Goal: Task Accomplishment & Management: Manage account settings

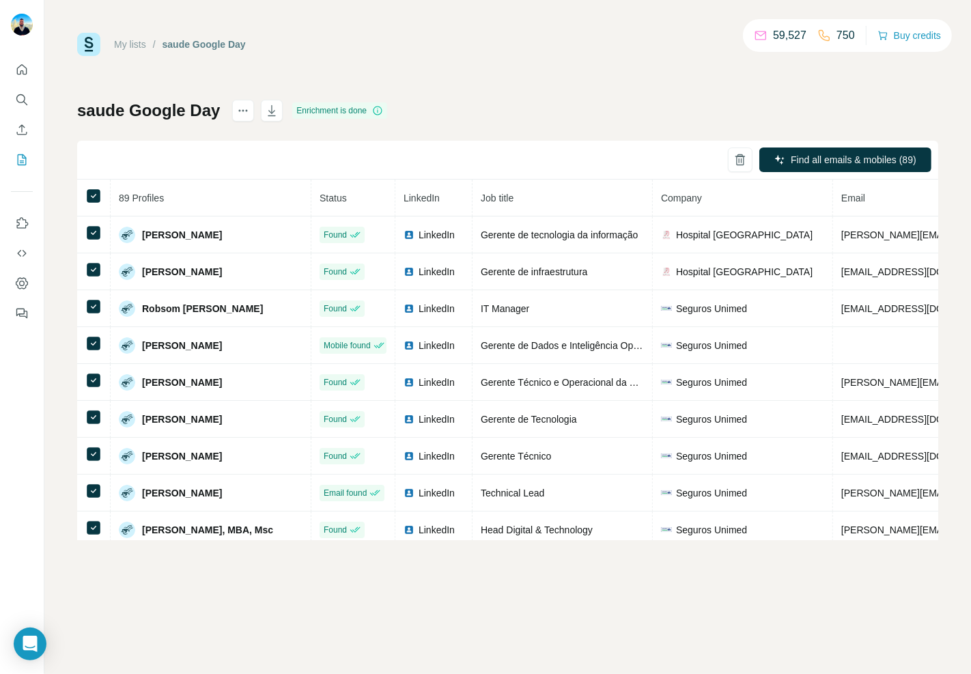
click at [9, 99] on div at bounding box center [22, 187] width 44 height 277
click at [18, 98] on icon "Search" at bounding box center [22, 100] width 14 height 14
click at [22, 98] on icon "Search" at bounding box center [22, 100] width 14 height 14
click at [24, 99] on icon "Search" at bounding box center [20, 98] width 9 height 9
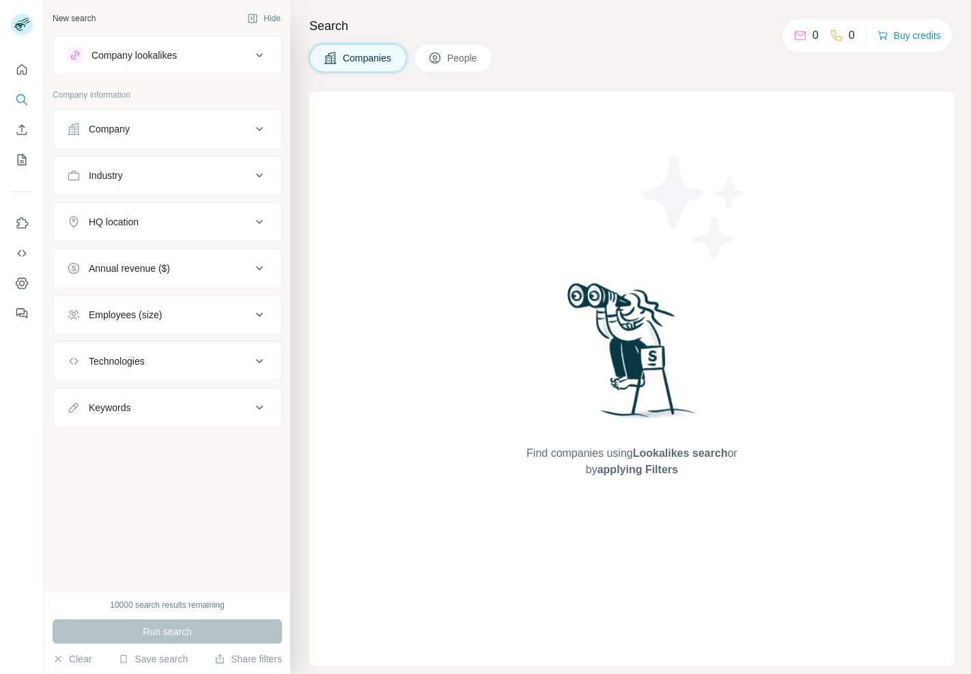
click at [173, 130] on div "Company" at bounding box center [159, 129] width 184 height 14
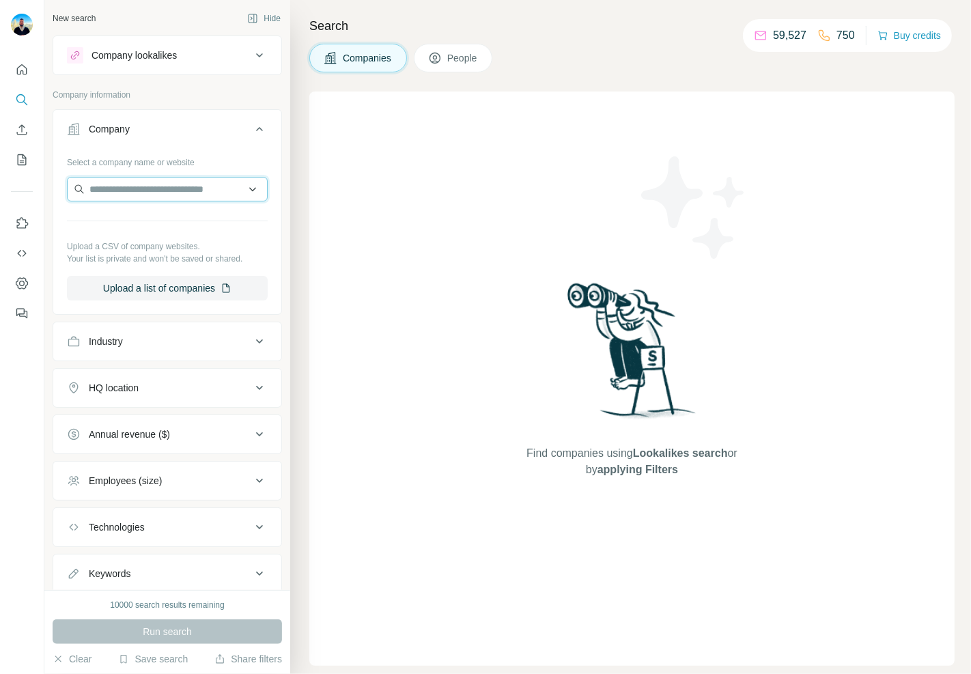
click at [169, 197] on input "text" at bounding box center [167, 189] width 201 height 25
paste input "**********"
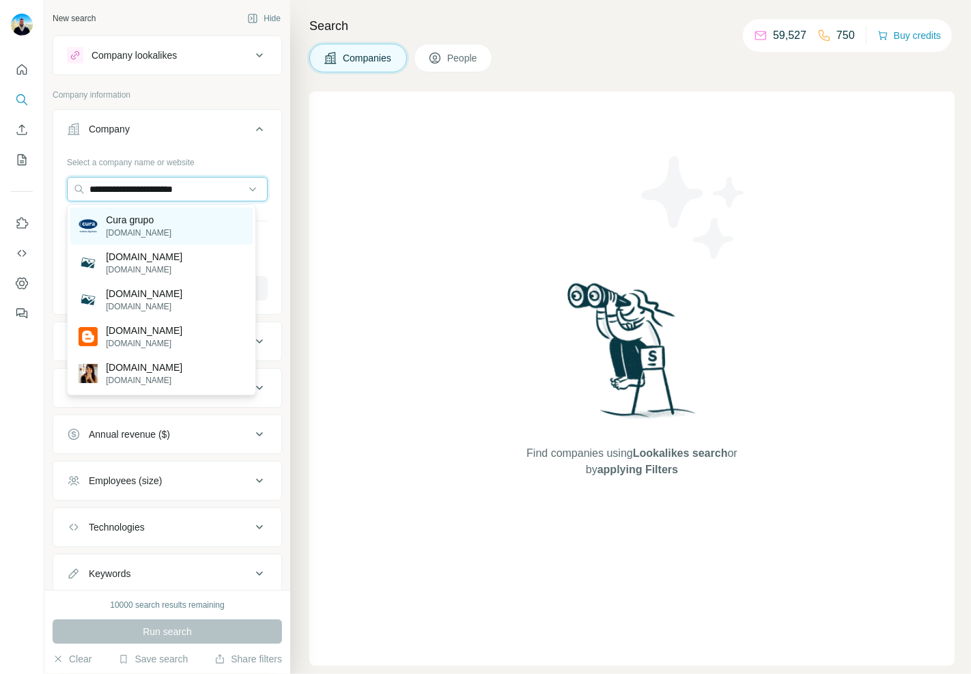
type input "**********"
click at [125, 224] on p "Cura grupo" at bounding box center [139, 220] width 66 height 14
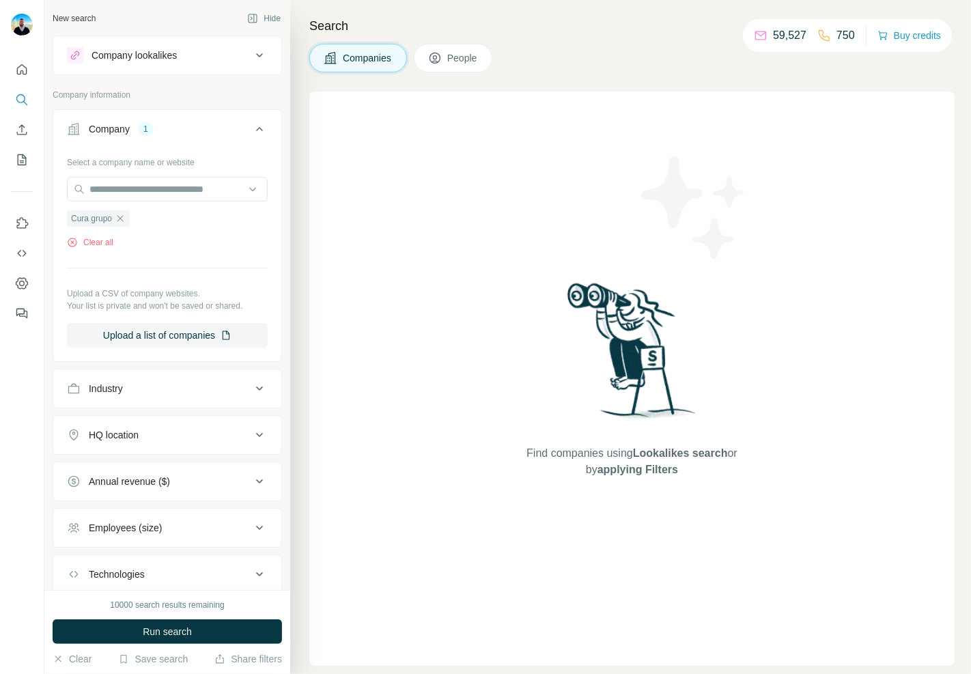
drag, startPoint x: 180, startPoint y: 629, endPoint x: 190, endPoint y: 609, distance: 22.3
click at [180, 629] on span "Run search" at bounding box center [167, 632] width 49 height 14
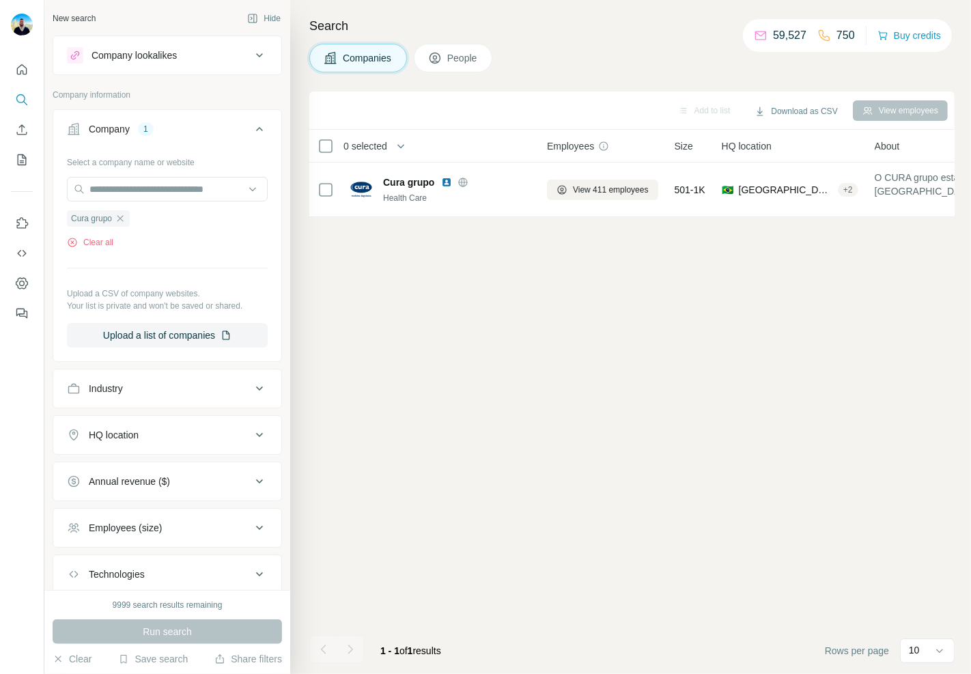
click at [475, 64] on span "People" at bounding box center [462, 58] width 31 height 14
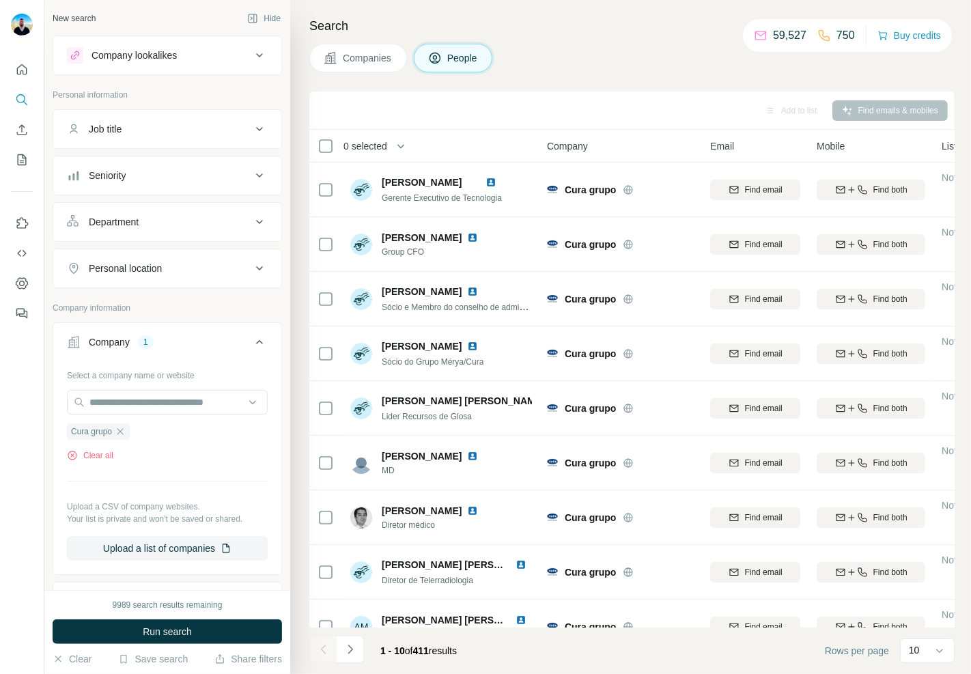
click at [162, 225] on div "Department" at bounding box center [159, 222] width 184 height 14
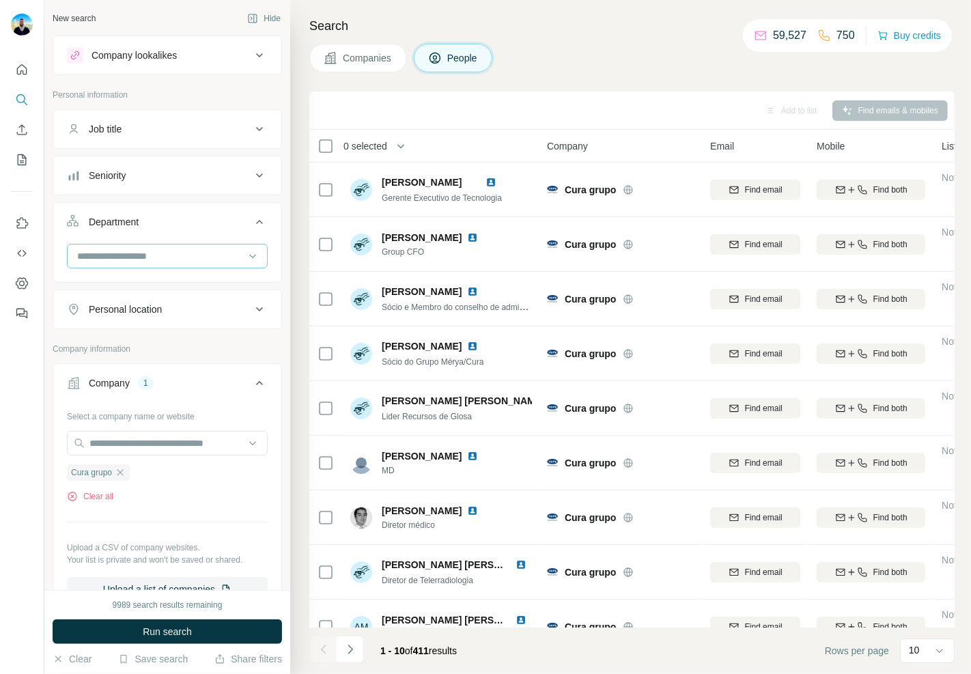
click at [153, 258] on input at bounding box center [160, 256] width 169 height 15
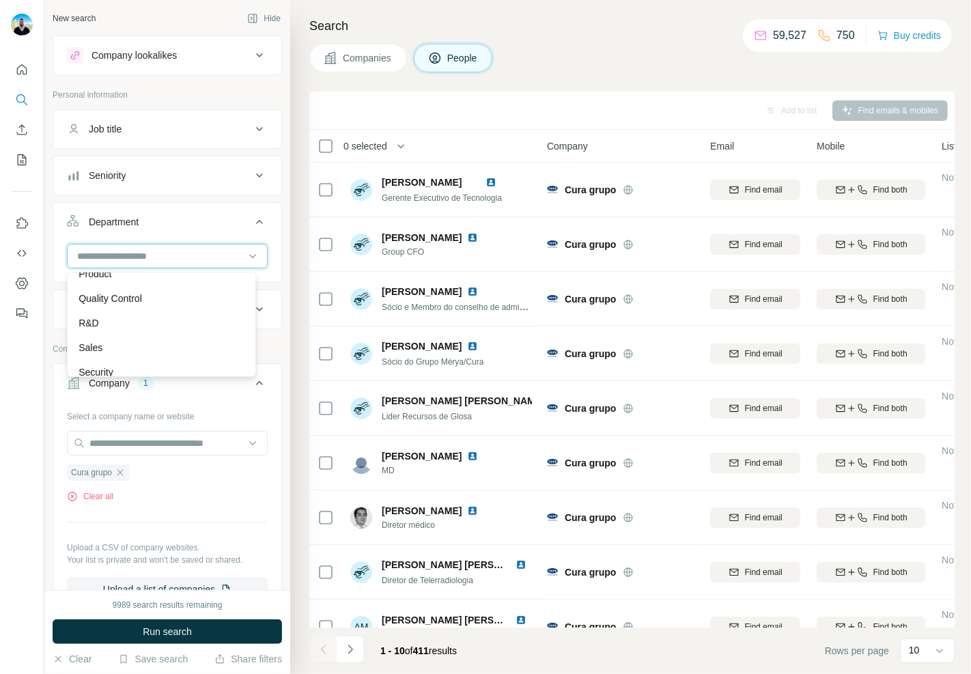
scroll to position [490, 0]
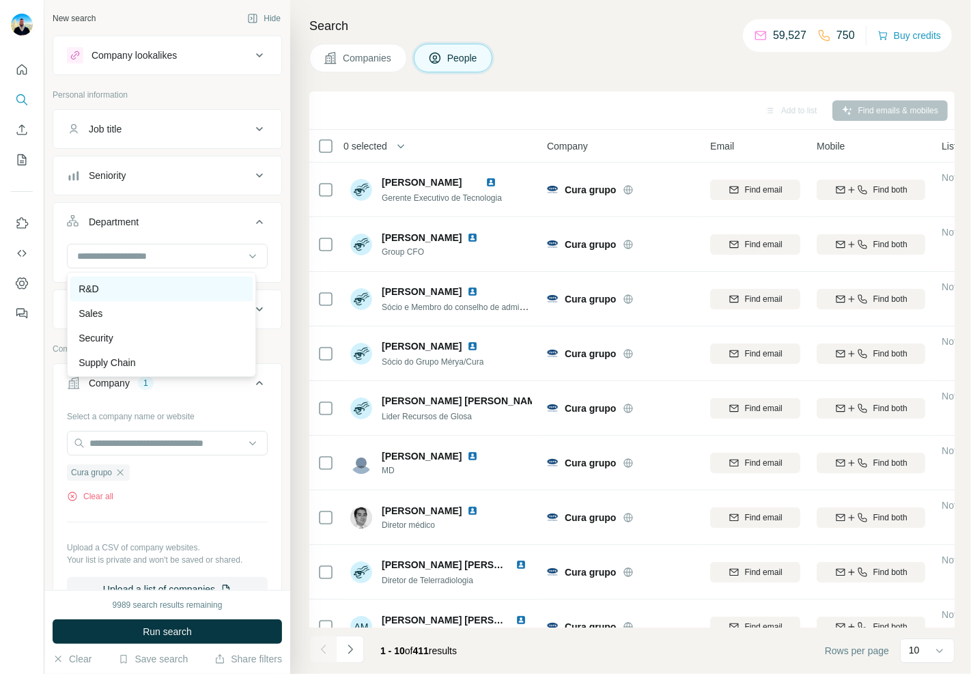
click at [104, 287] on div "R&D" at bounding box center [162, 289] width 166 height 14
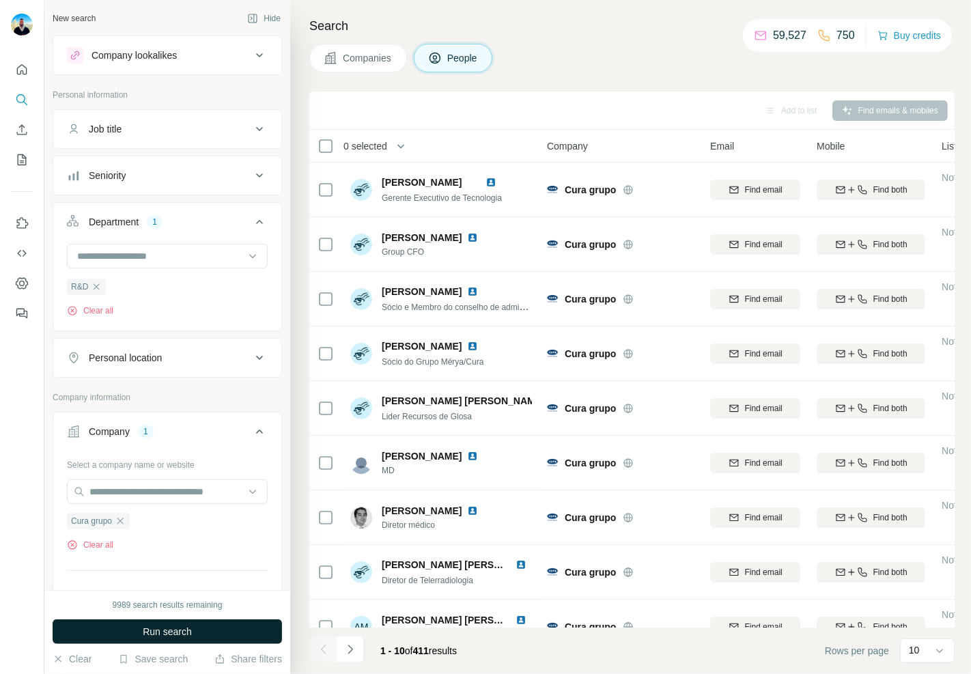
click at [195, 627] on button "Run search" at bounding box center [167, 631] width 229 height 25
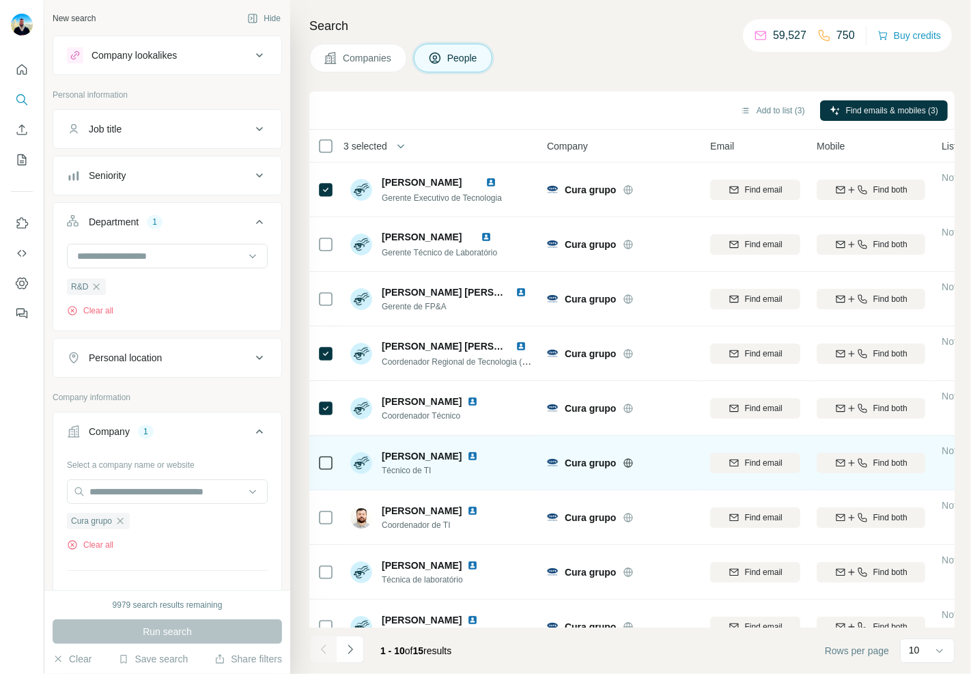
click at [335, 465] on td at bounding box center [325, 463] width 33 height 55
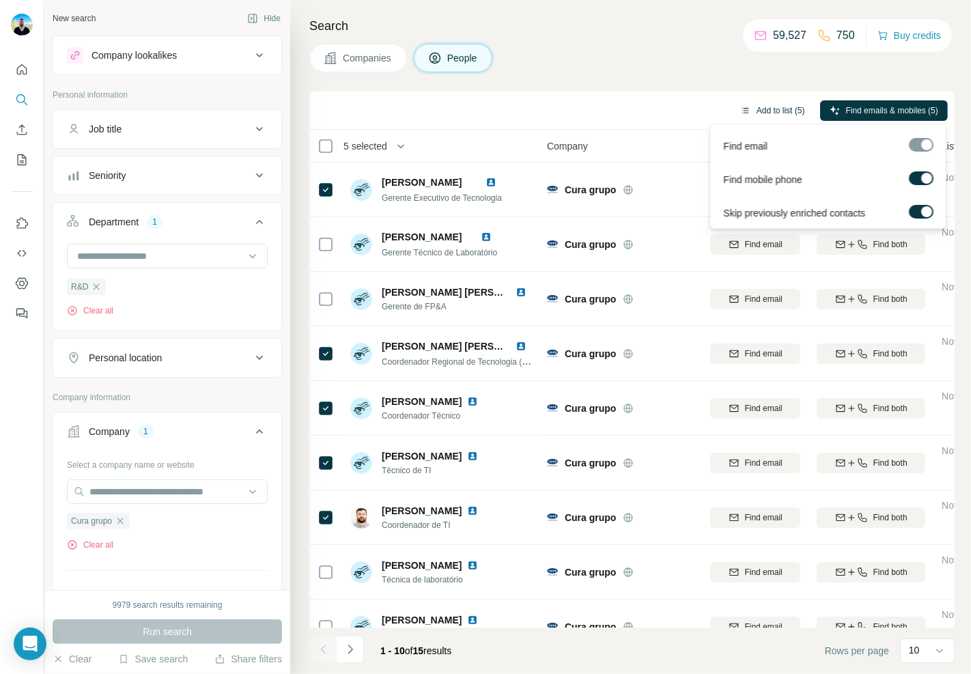
click at [763, 117] on button "Add to list (5)" at bounding box center [773, 110] width 84 height 20
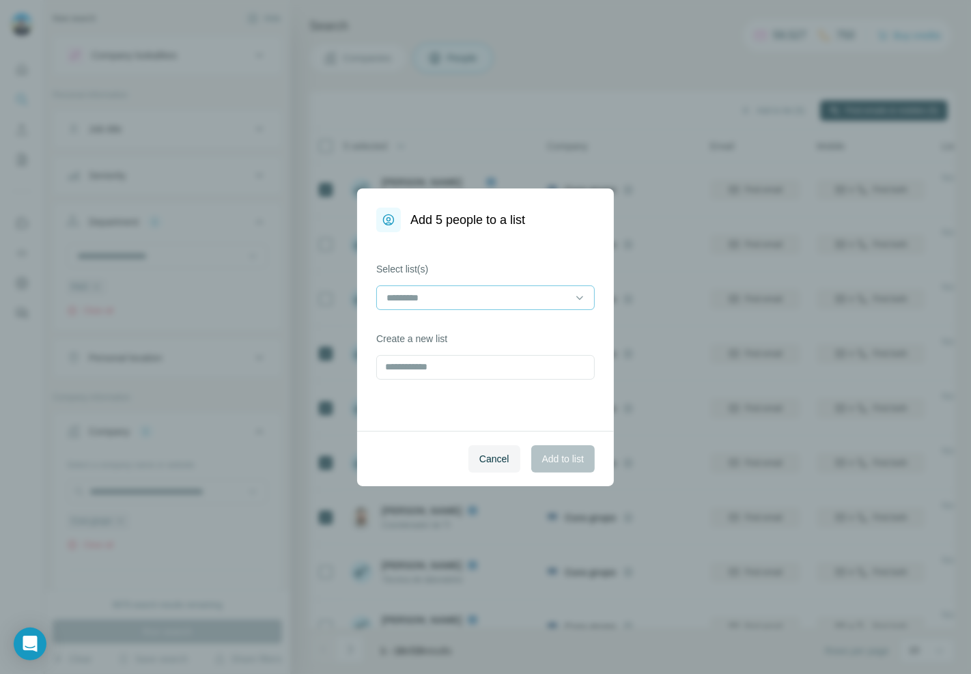
click at [422, 305] on div at bounding box center [477, 297] width 184 height 23
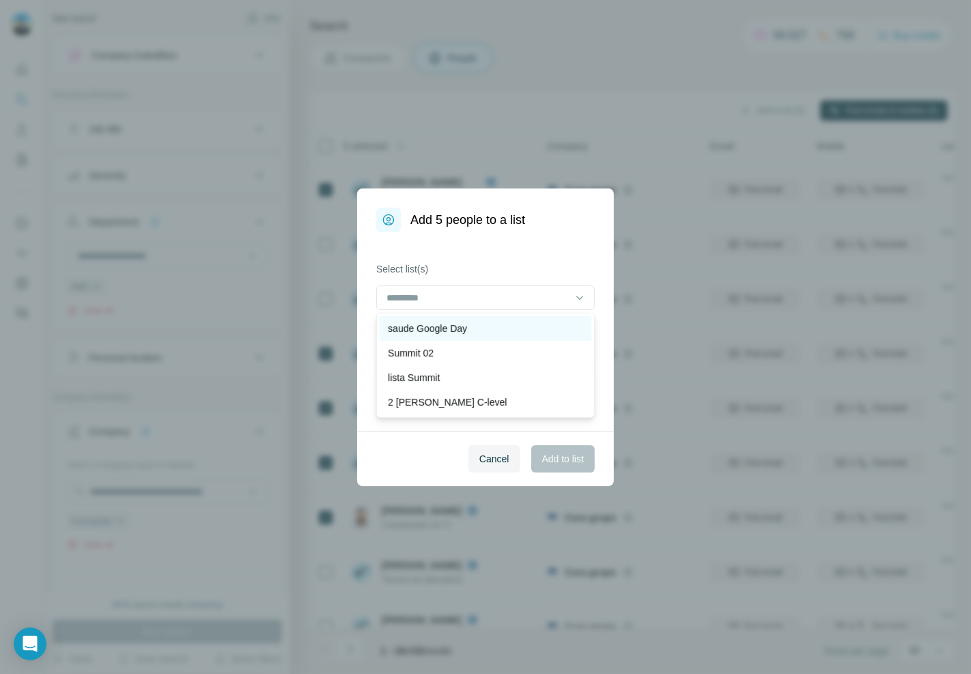
click at [481, 331] on div "saude Google Day" at bounding box center [485, 329] width 195 height 14
click at [502, 331] on div "saude Google Day" at bounding box center [479, 330] width 182 height 14
click at [574, 249] on div "Select list(s) Create a new list" at bounding box center [485, 331] width 257 height 199
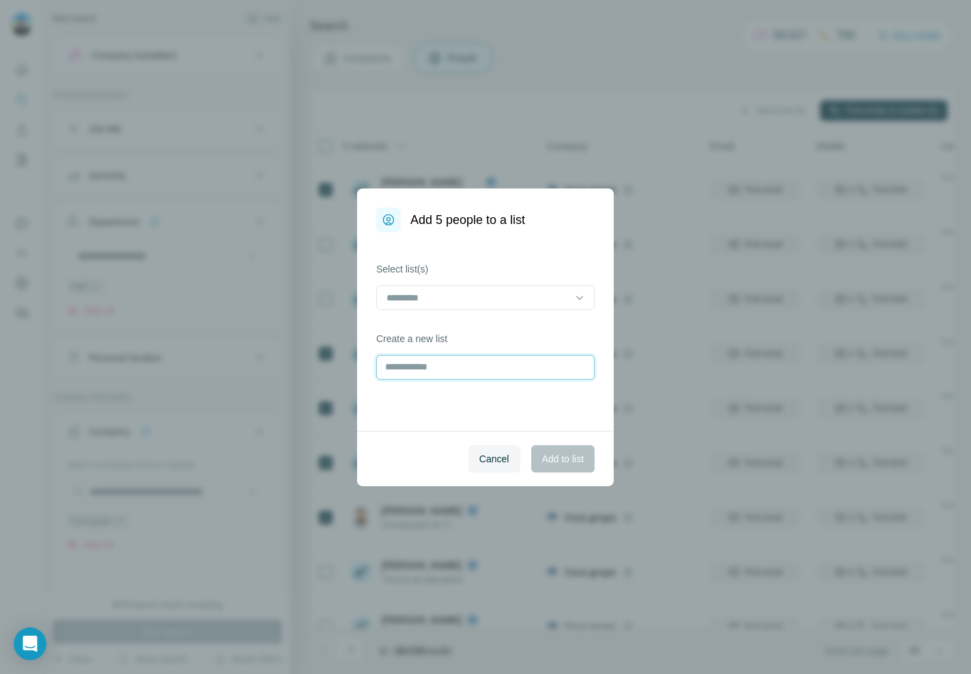
click at [454, 371] on input "text" at bounding box center [485, 367] width 218 height 25
type input "**********"
drag, startPoint x: 572, startPoint y: 451, endPoint x: 574, endPoint y: 457, distance: 7.0
click at [574, 451] on button "Add to list" at bounding box center [562, 458] width 63 height 27
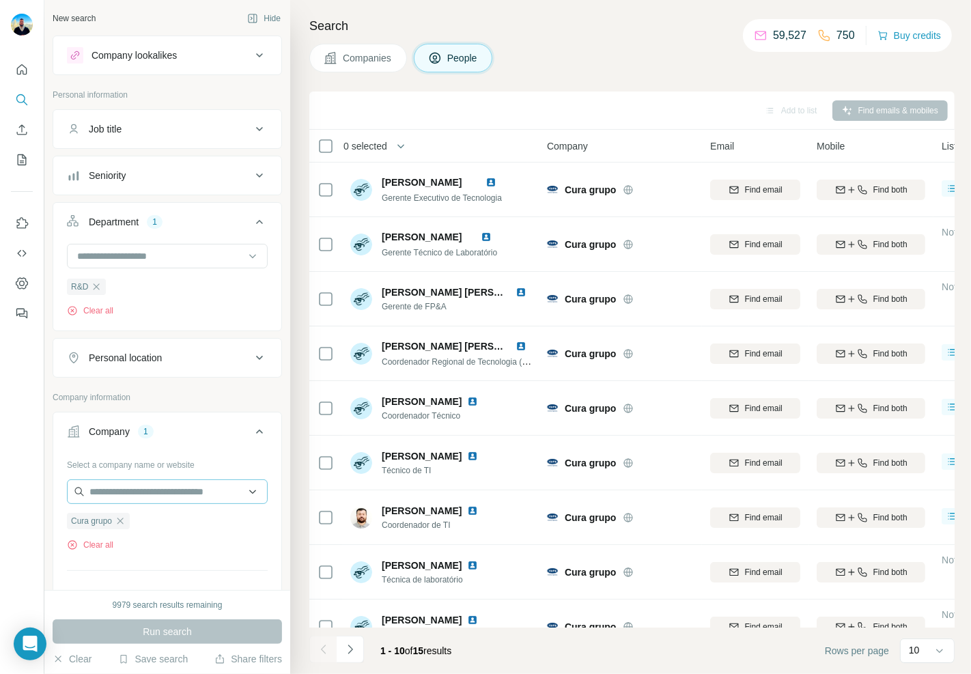
click at [125, 526] on icon "button" at bounding box center [120, 520] width 11 height 11
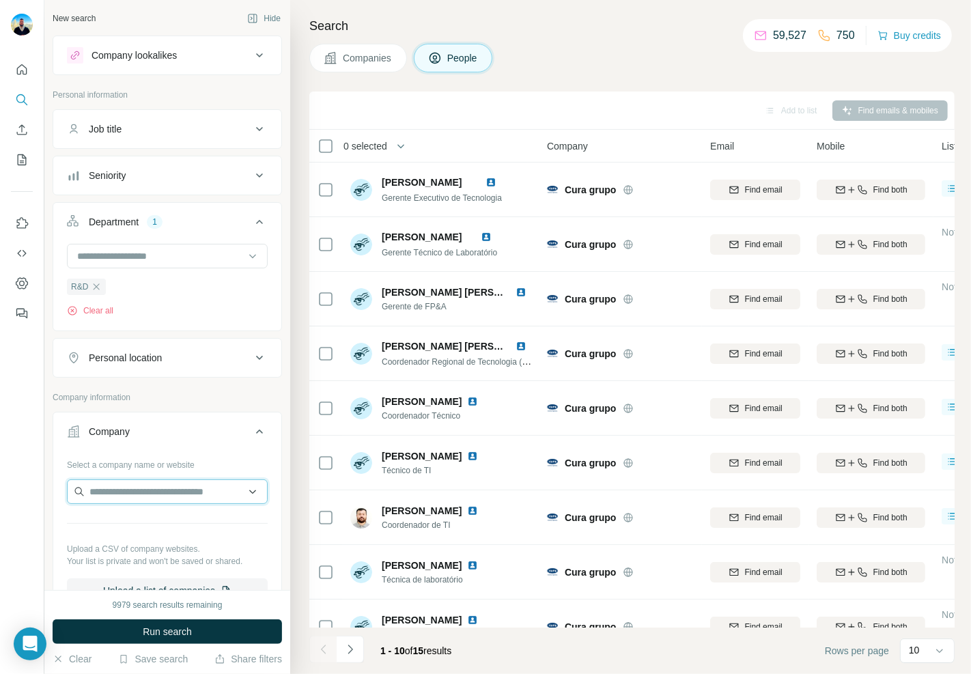
click at [132, 499] on input "text" at bounding box center [167, 491] width 201 height 25
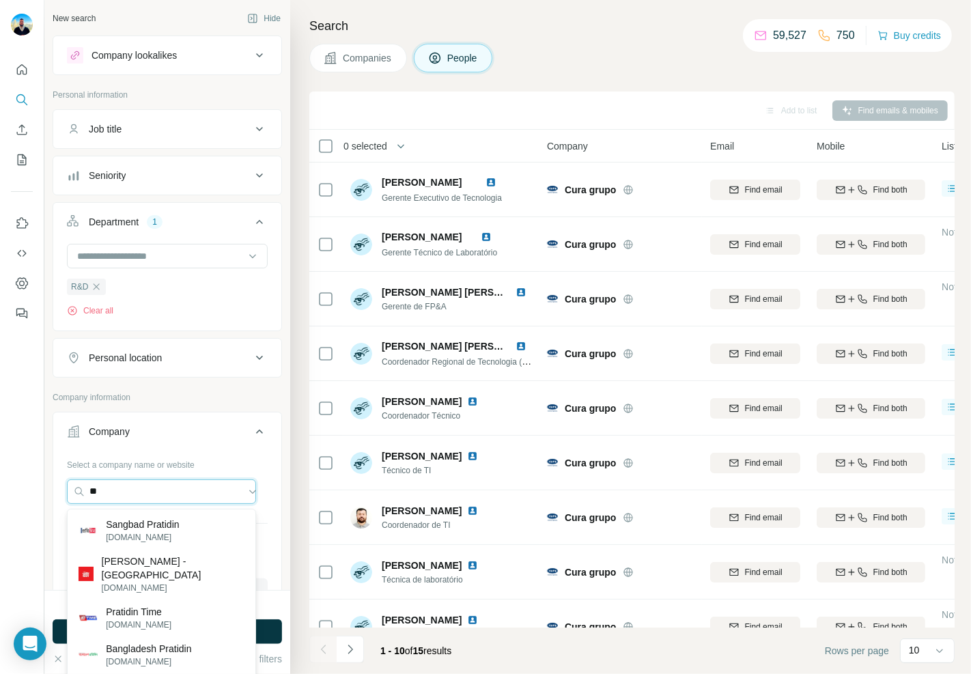
type input "*"
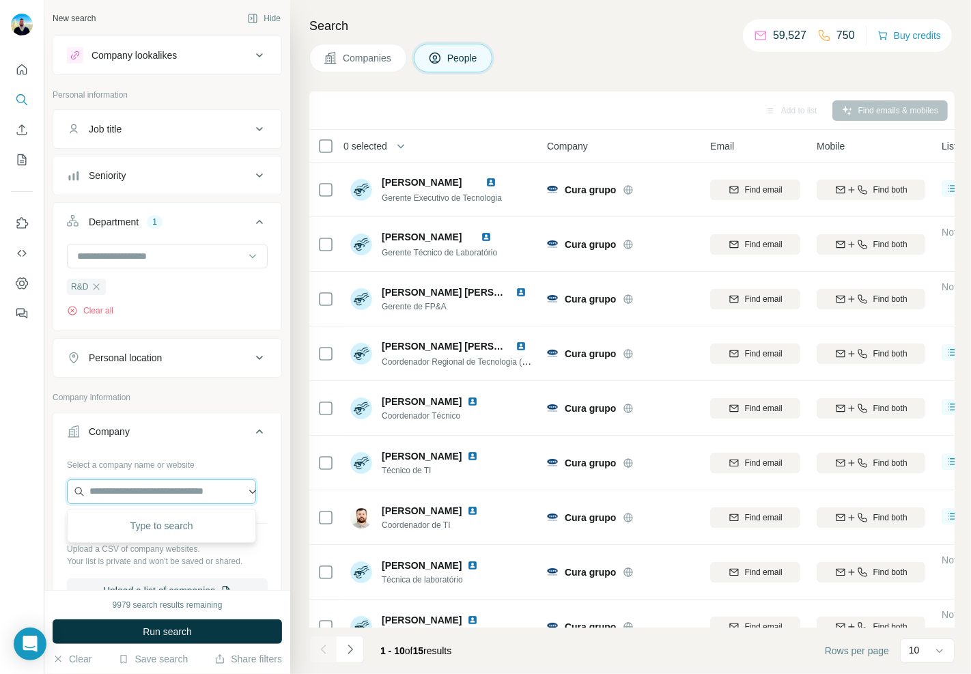
click at [154, 483] on input "text" at bounding box center [161, 491] width 189 height 25
type input "*"
click at [189, 494] on input "text" at bounding box center [161, 491] width 189 height 25
paste input "**********"
drag, startPoint x: 119, startPoint y: 488, endPoint x: 30, endPoint y: 496, distance: 89.8
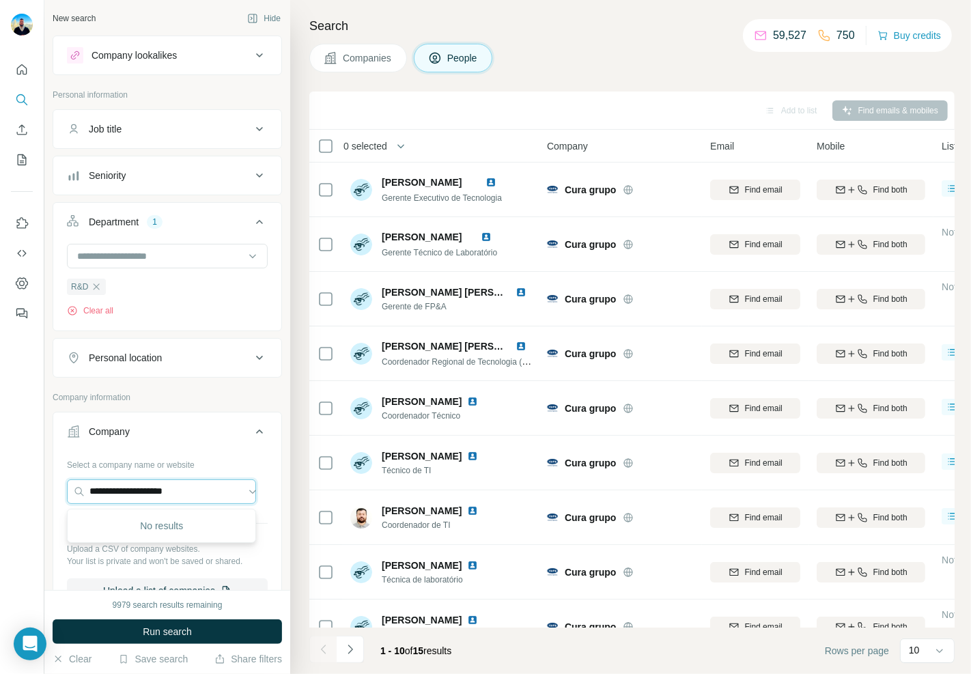
click at [31, 496] on div "**********" at bounding box center [485, 337] width 971 height 674
type input "**********"
drag, startPoint x: 193, startPoint y: 487, endPoint x: 18, endPoint y: 499, distance: 175.2
click at [18, 499] on div "**********" at bounding box center [485, 337] width 971 height 674
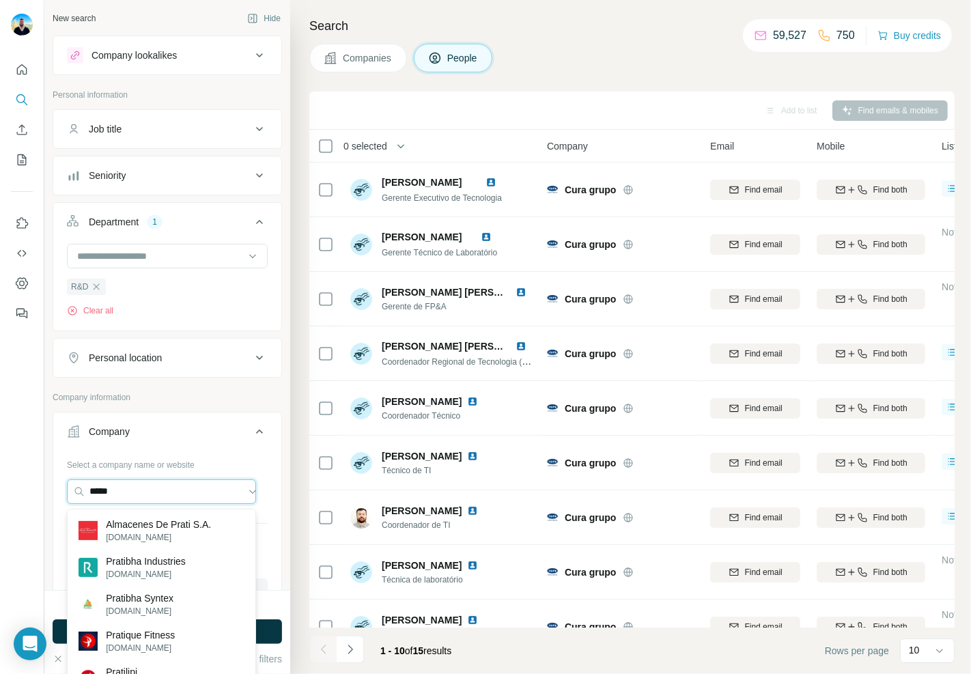
drag, startPoint x: 133, startPoint y: 498, endPoint x: 53, endPoint y: 492, distance: 80.9
click at [53, 492] on div "Select a company name or website ***** Upload a CSV of company websites. Your l…" at bounding box center [167, 533] width 228 height 160
type input "*"
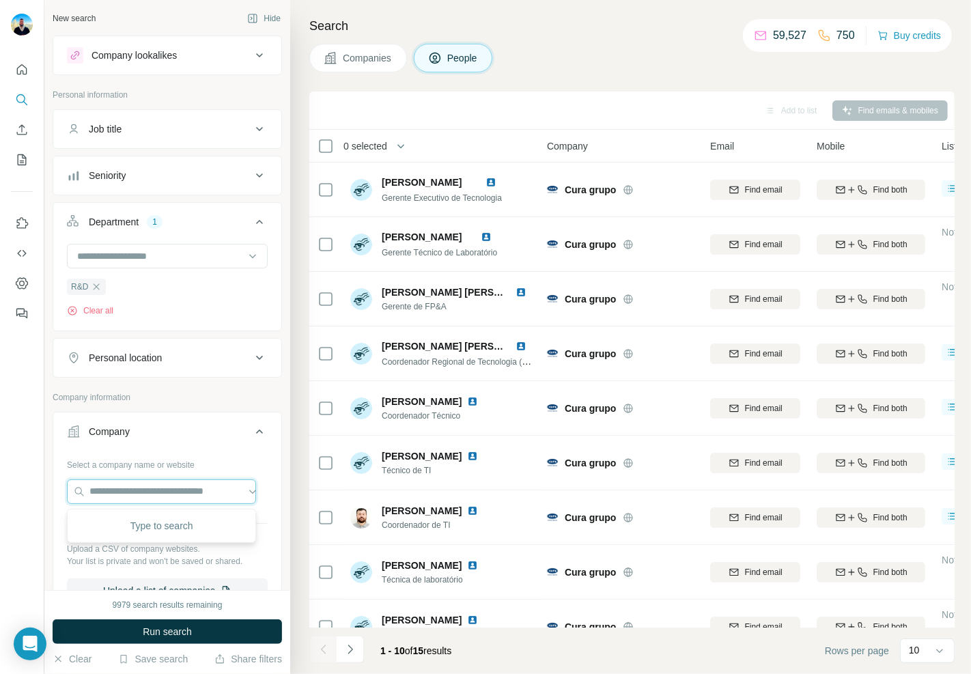
paste input "**********"
type input "**********"
click at [171, 51] on div "Company lookalikes" at bounding box center [133, 55] width 85 height 14
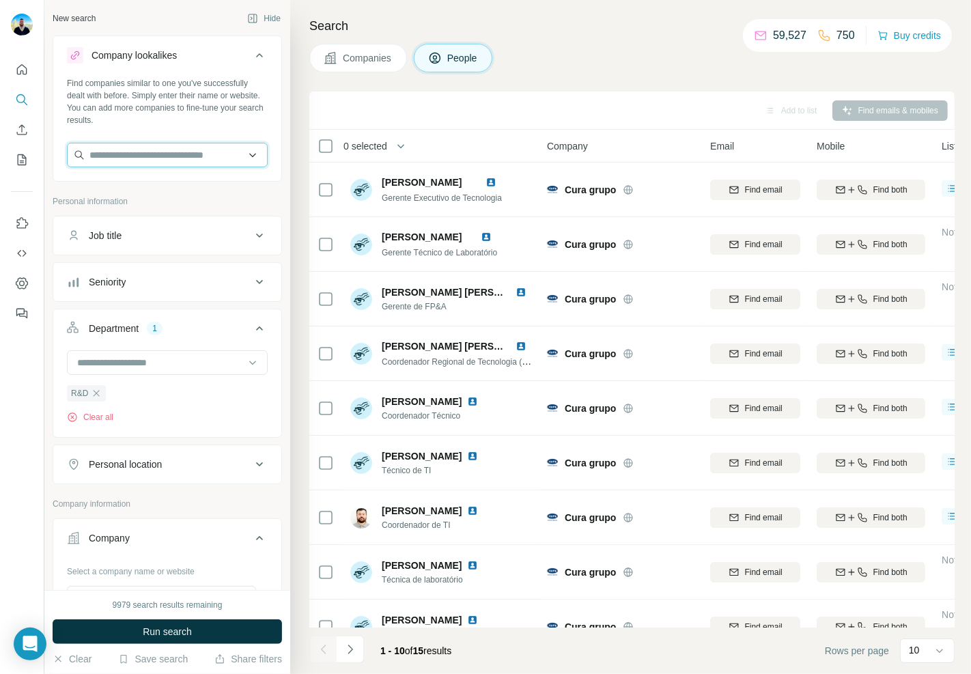
click at [139, 154] on input "text" at bounding box center [167, 155] width 201 height 25
paste input "**********"
type input "**********"
click at [276, 419] on div "New search Hide Company lookalikes Find companies similar to one you've success…" at bounding box center [167, 295] width 246 height 590
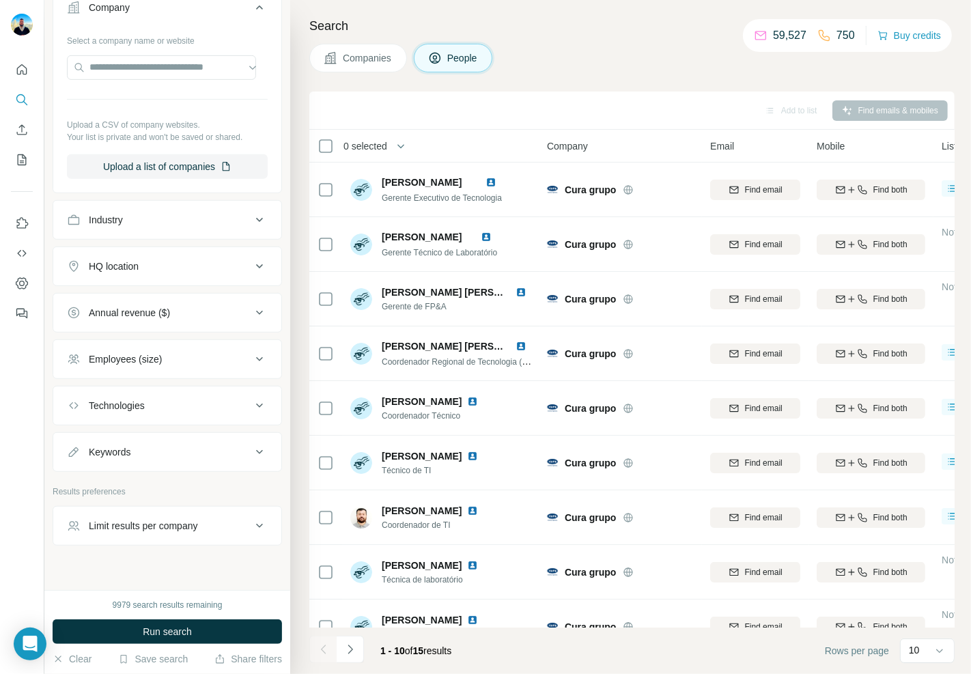
scroll to position [551, 0]
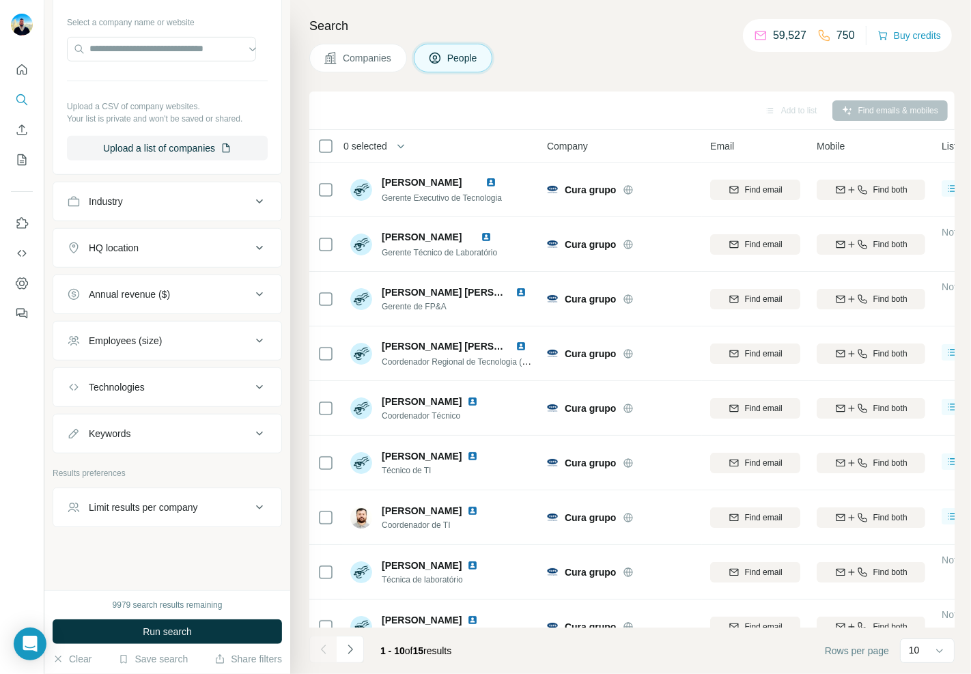
click at [154, 435] on div "Keywords" at bounding box center [159, 434] width 184 height 14
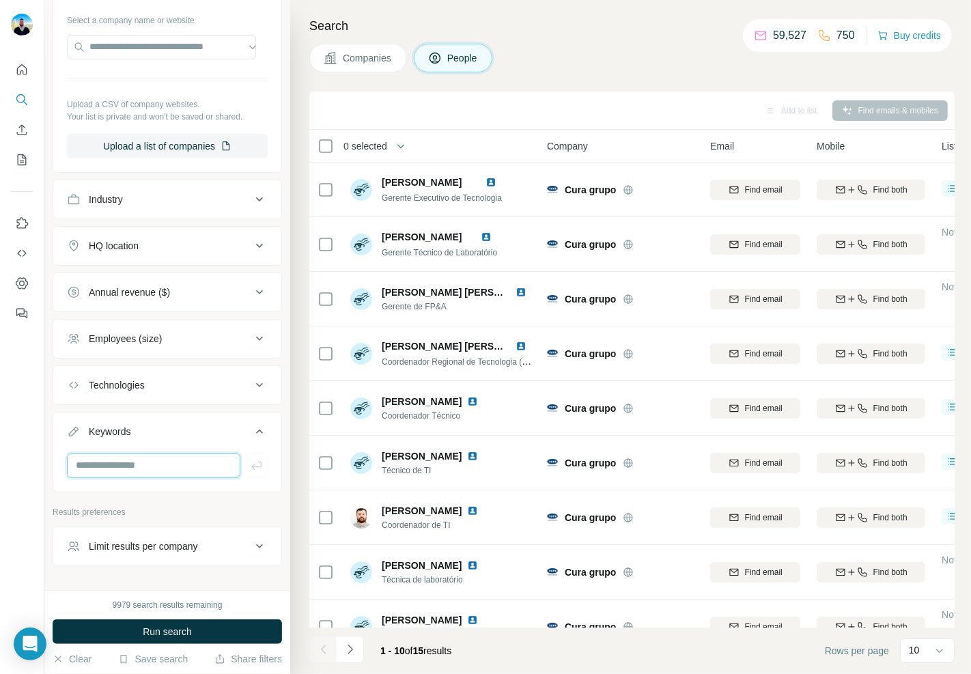
click at [146, 469] on input "text" at bounding box center [153, 465] width 173 height 25
paste input "**********"
type input "**********"
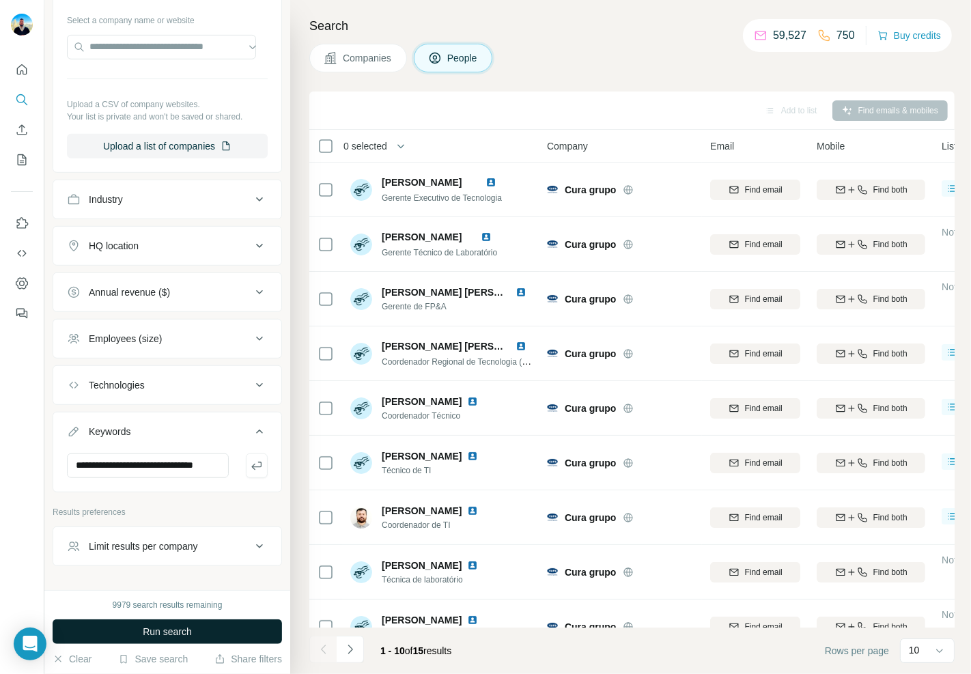
click at [120, 631] on button "Run search" at bounding box center [167, 631] width 229 height 25
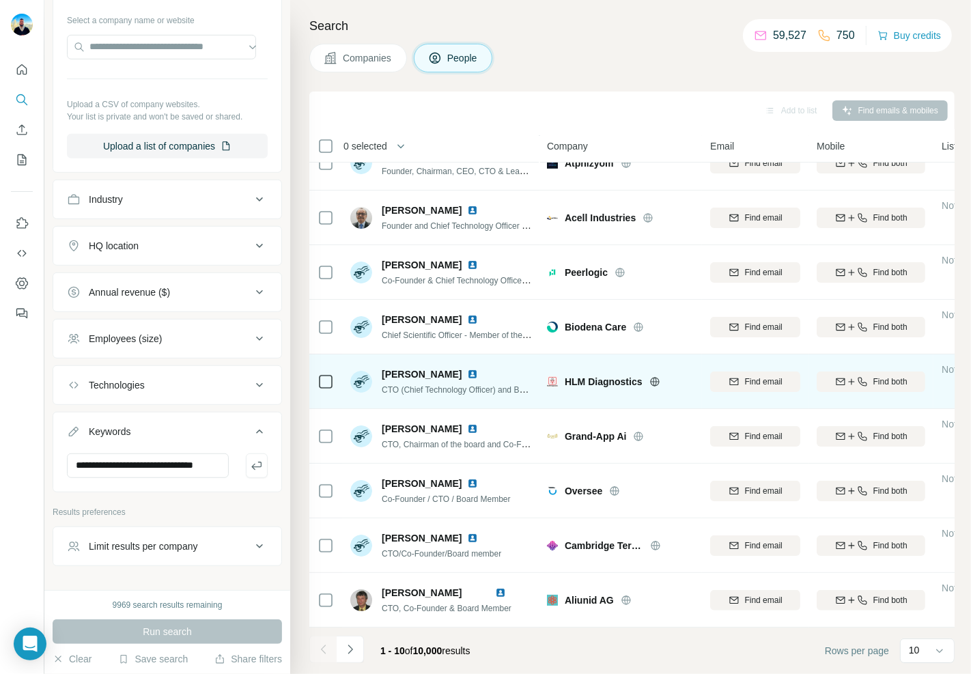
scroll to position [87, 0]
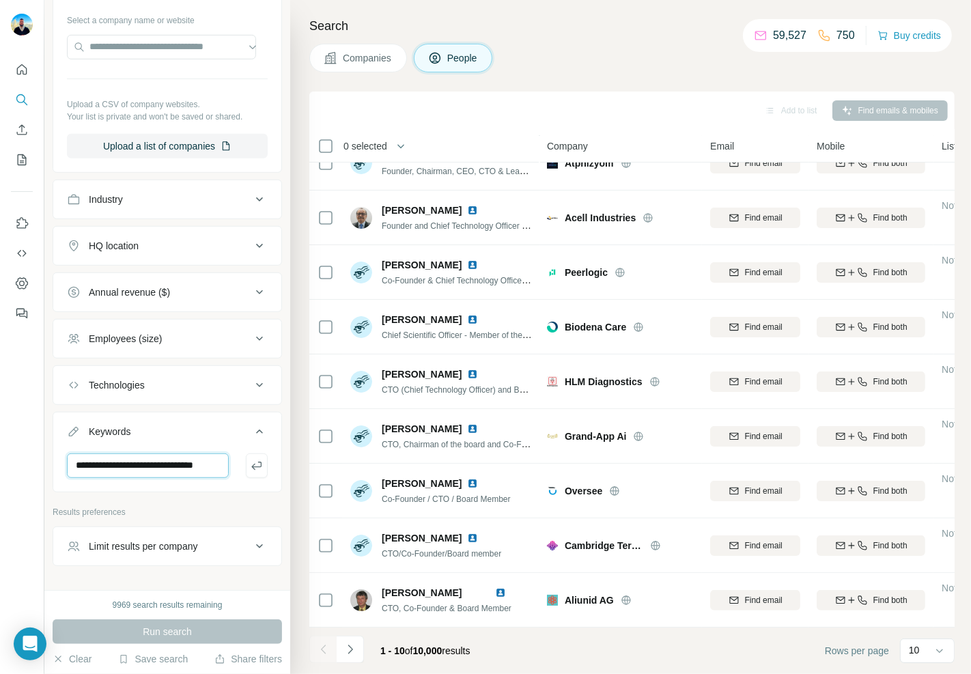
click at [185, 468] on input "**********" at bounding box center [148, 465] width 162 height 25
click at [15, 159] on icon "My lists" at bounding box center [22, 160] width 14 height 14
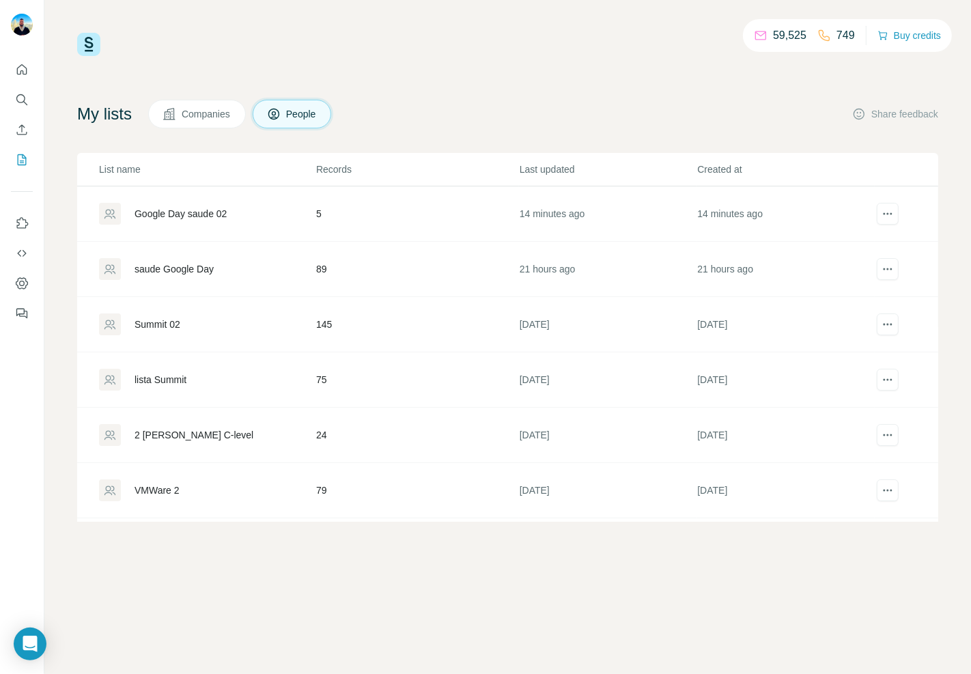
click at [201, 222] on div "Google Day saude 02" at bounding box center [207, 214] width 216 height 22
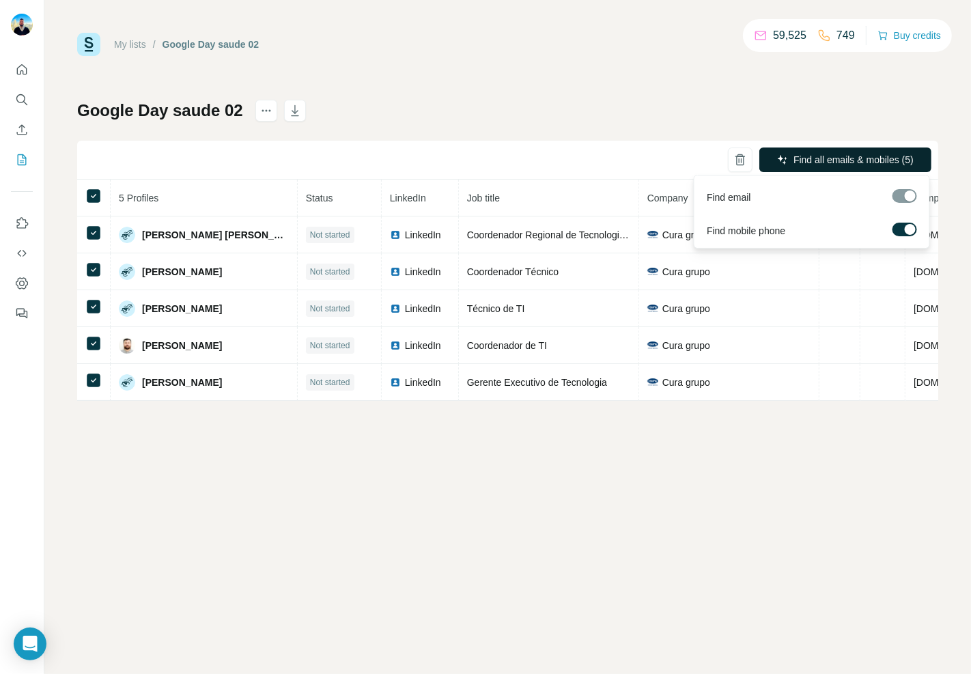
click at [844, 167] on button "Find all emails & mobiles (5)" at bounding box center [845, 159] width 172 height 25
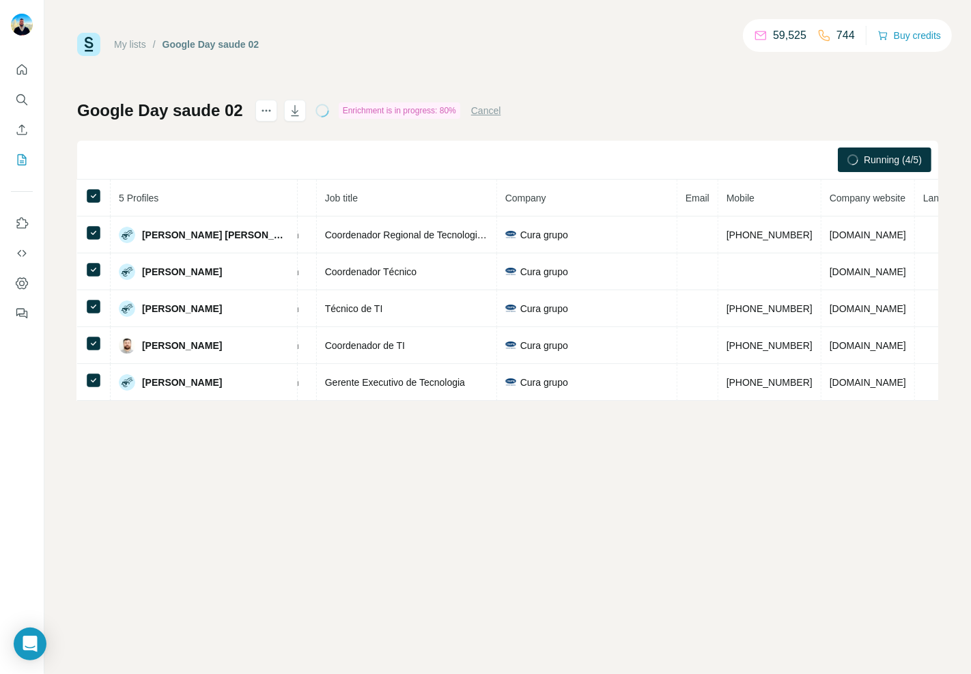
scroll to position [0, 185]
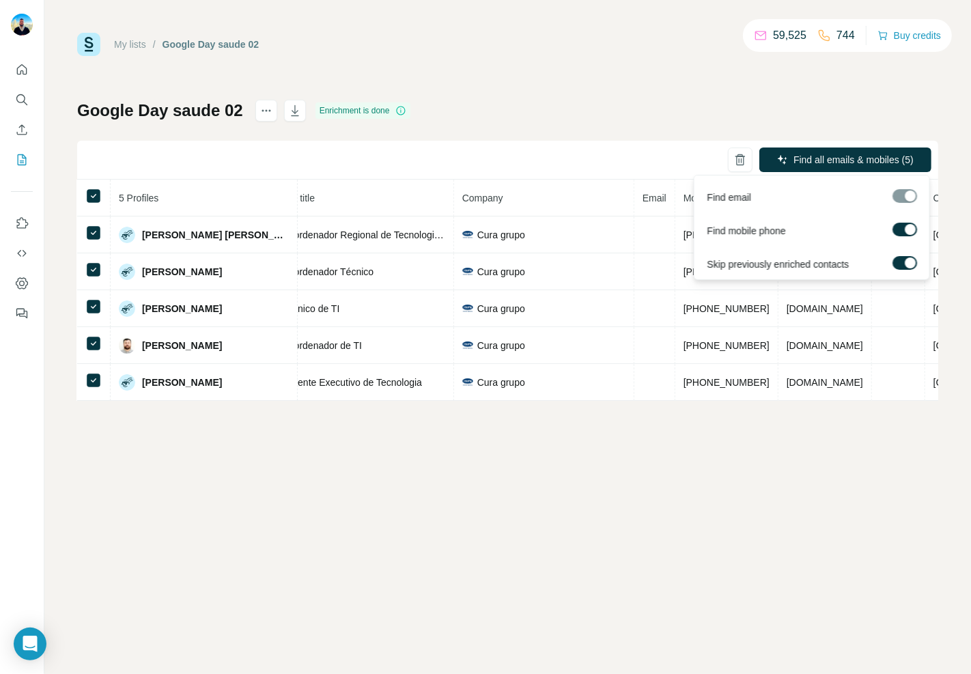
click at [901, 199] on div at bounding box center [904, 196] width 25 height 14
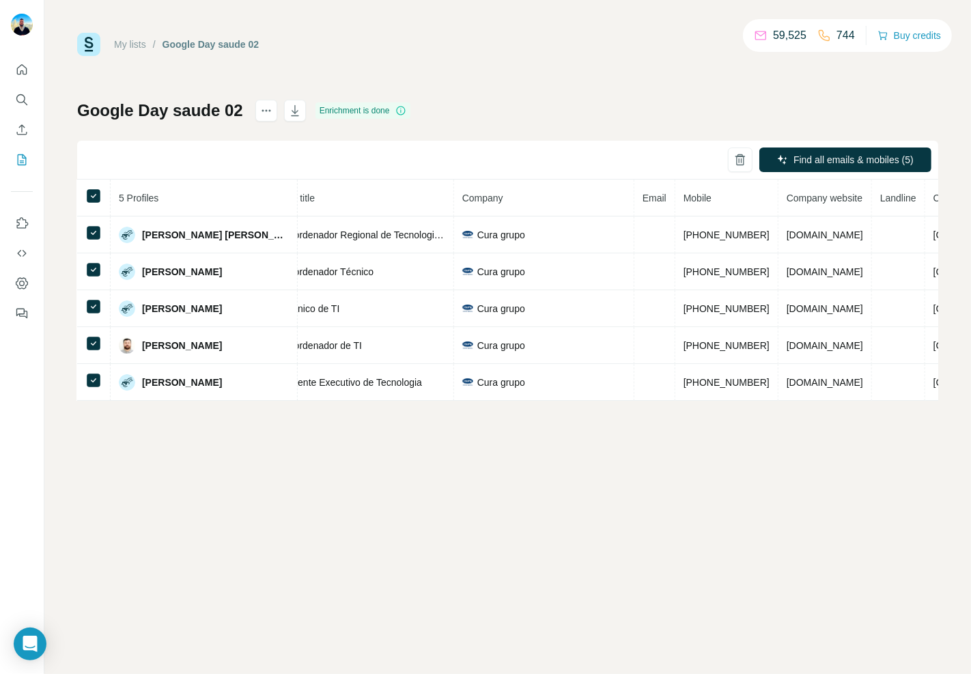
click at [789, 465] on div "My lists / Google Day saude 02 59,525 744 Buy credits Google Day saude 02 Enric…" at bounding box center [507, 337] width 926 height 674
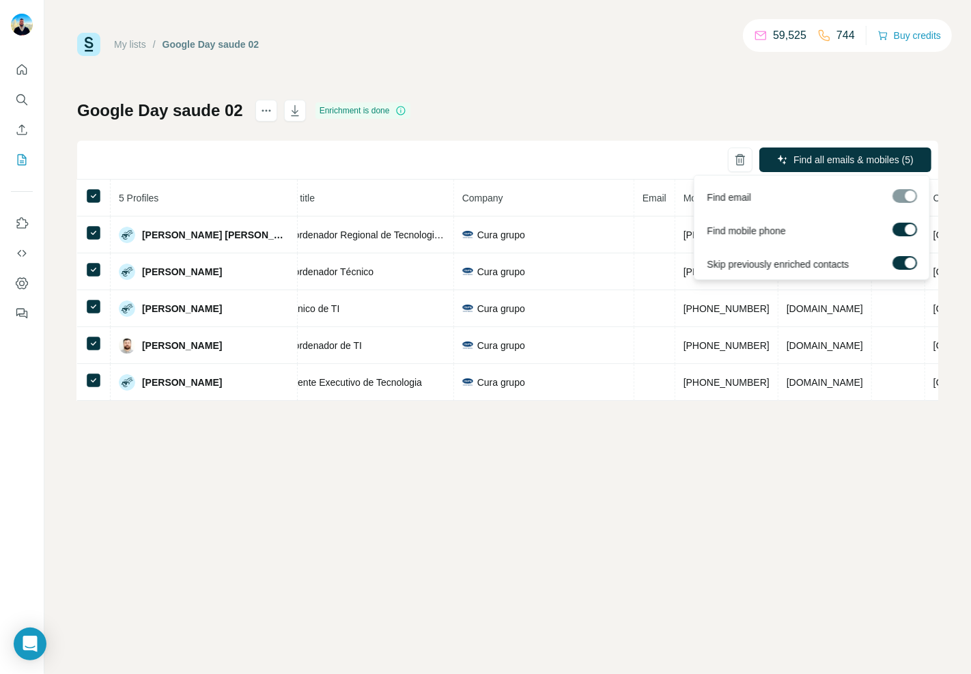
click at [894, 196] on div at bounding box center [904, 196] width 25 height 14
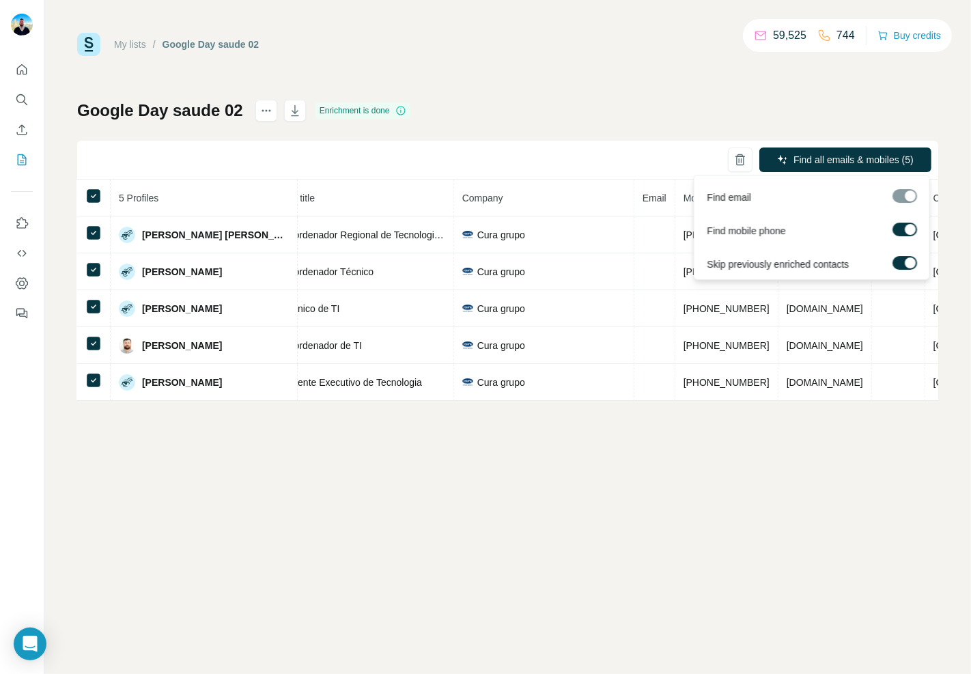
click at [894, 196] on div at bounding box center [904, 196] width 25 height 14
click at [907, 199] on div at bounding box center [904, 196] width 25 height 14
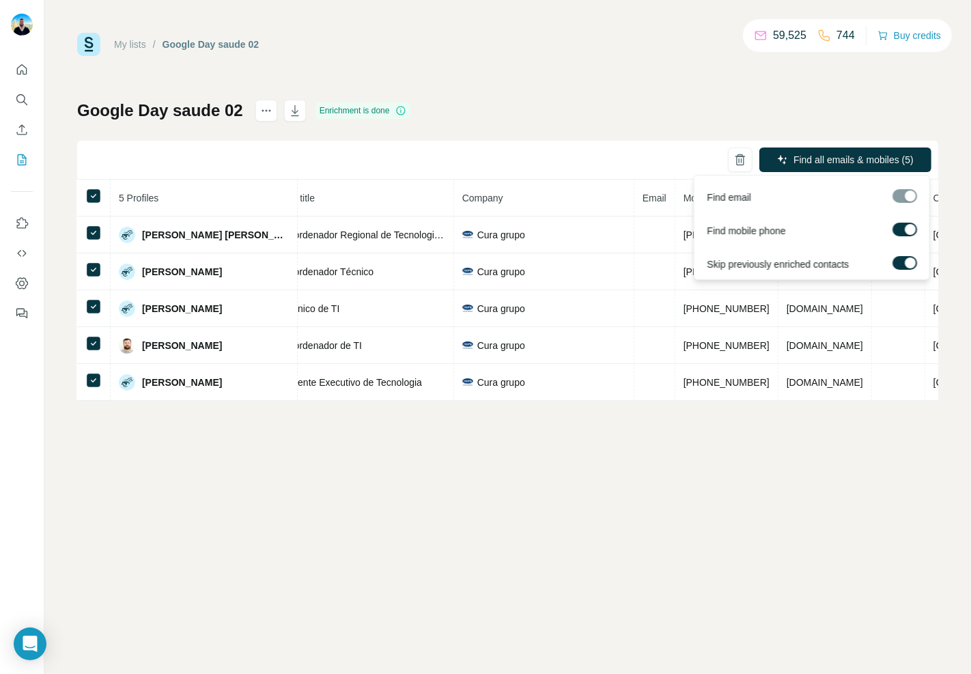
click at [907, 199] on div at bounding box center [904, 196] width 25 height 14
click at [910, 193] on div at bounding box center [904, 196] width 25 height 14
click at [834, 152] on button "Find all emails & mobiles (5)" at bounding box center [845, 159] width 172 height 25
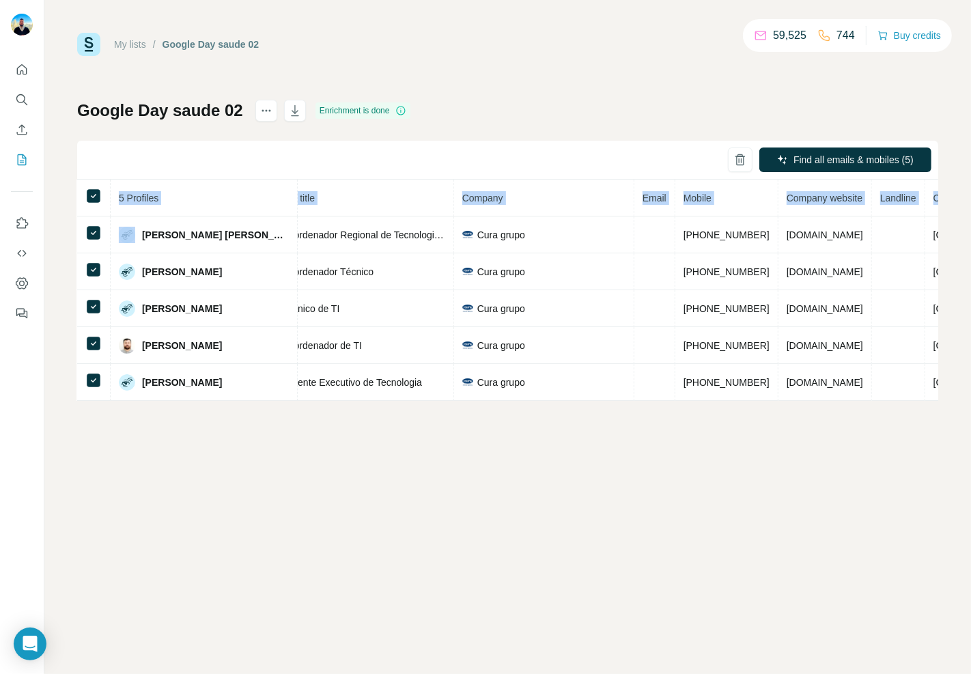
drag, startPoint x: 140, startPoint y: 234, endPoint x: 836, endPoint y: 421, distance: 720.4
click at [836, 421] on div "My lists / Google Day saude 02 59,525 744 Buy credits Google Day saude 02 Enric…" at bounding box center [507, 337] width 926 height 674
click at [778, 438] on div "My lists / Google Day saude 02 59,525 744 Buy credits Google Day saude 02 Enric…" at bounding box center [507, 337] width 926 height 674
click at [167, 97] on div "My lists / Google Day saude 02 59,525 744 Buy credits Google Day saude 02 Enric…" at bounding box center [507, 217] width 861 height 368
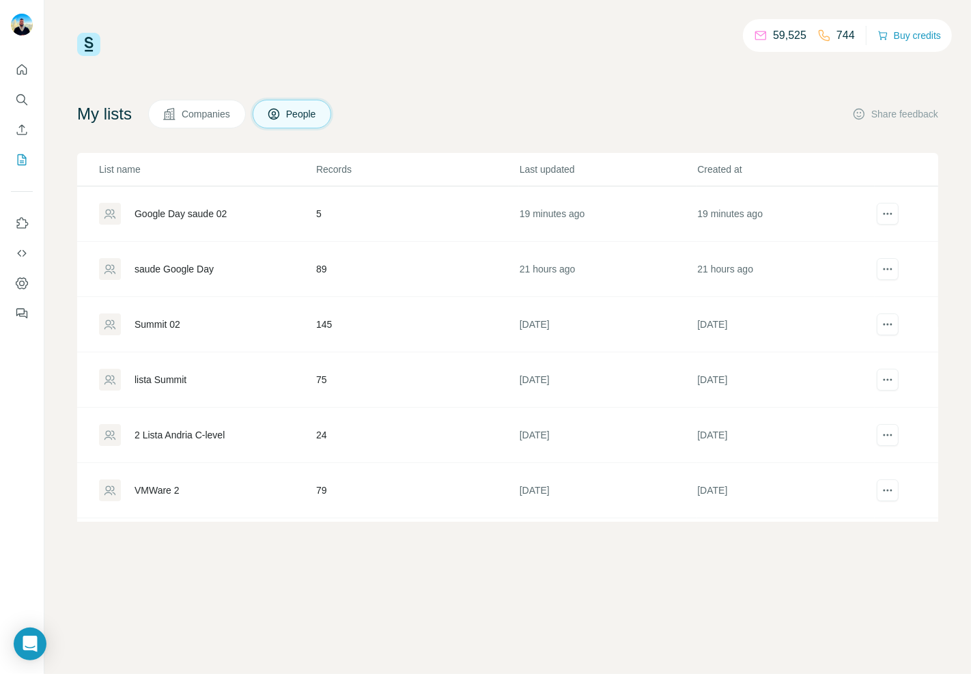
click at [216, 213] on div "Google Day saude 02" at bounding box center [181, 214] width 92 height 14
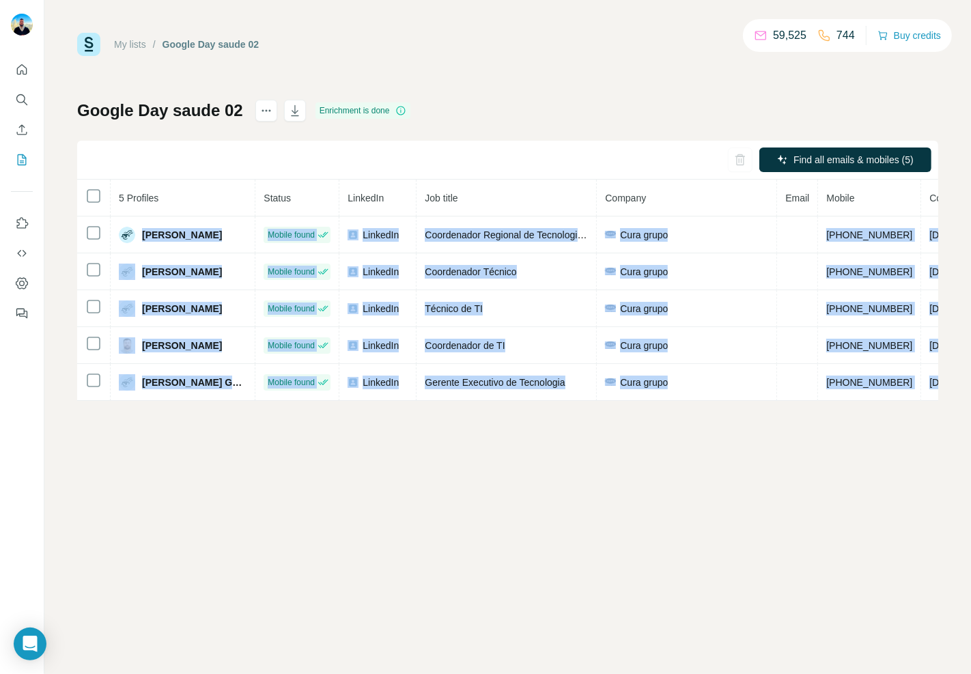
scroll to position [0, 185]
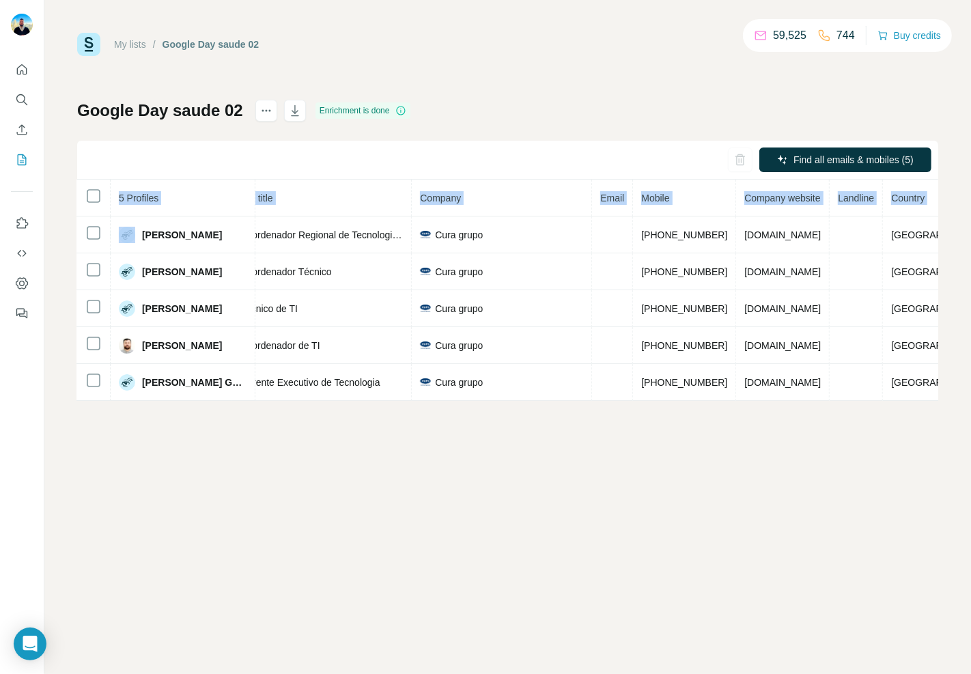
drag, startPoint x: 143, startPoint y: 229, endPoint x: 958, endPoint y: 370, distance: 826.6
click at [958, 370] on div "My lists / Google Day saude 02 59,525 744 Buy credits Google Day saude 02 Enric…" at bounding box center [507, 337] width 926 height 674
click at [858, 461] on div "My lists / Google Day saude 02 59,525 744 Buy credits Google Day saude 02 Enric…" at bounding box center [507, 337] width 926 height 674
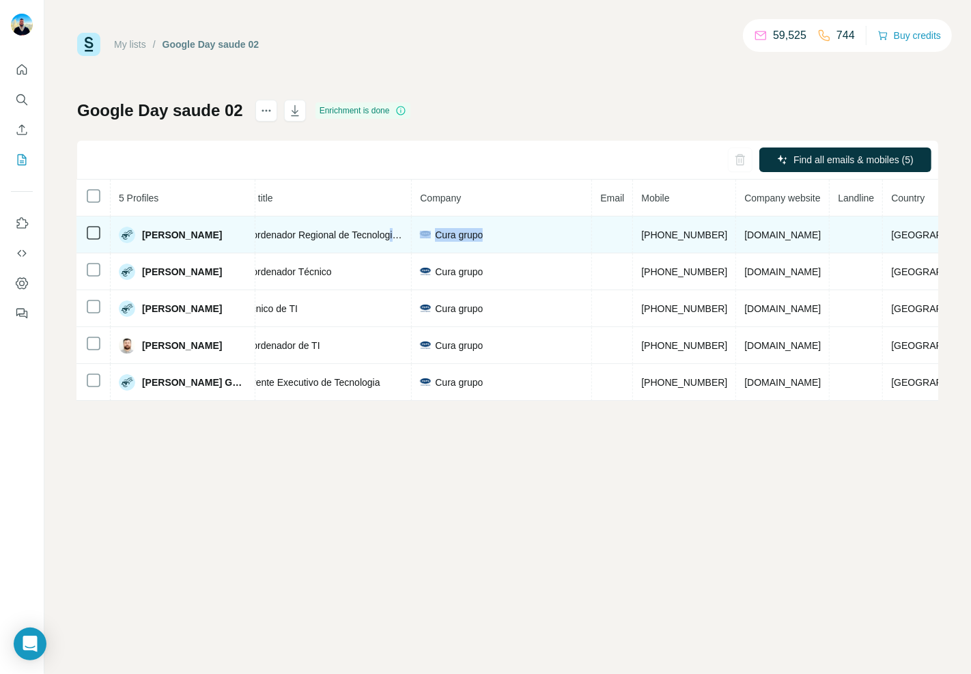
drag, startPoint x: 502, startPoint y: 230, endPoint x: 393, endPoint y: 235, distance: 109.3
click at [393, 235] on tr "[PERSON_NAME] Mobile found LinkedIn Coordenador Regional de Tecnologia (Sonitec…" at bounding box center [445, 234] width 1107 height 37
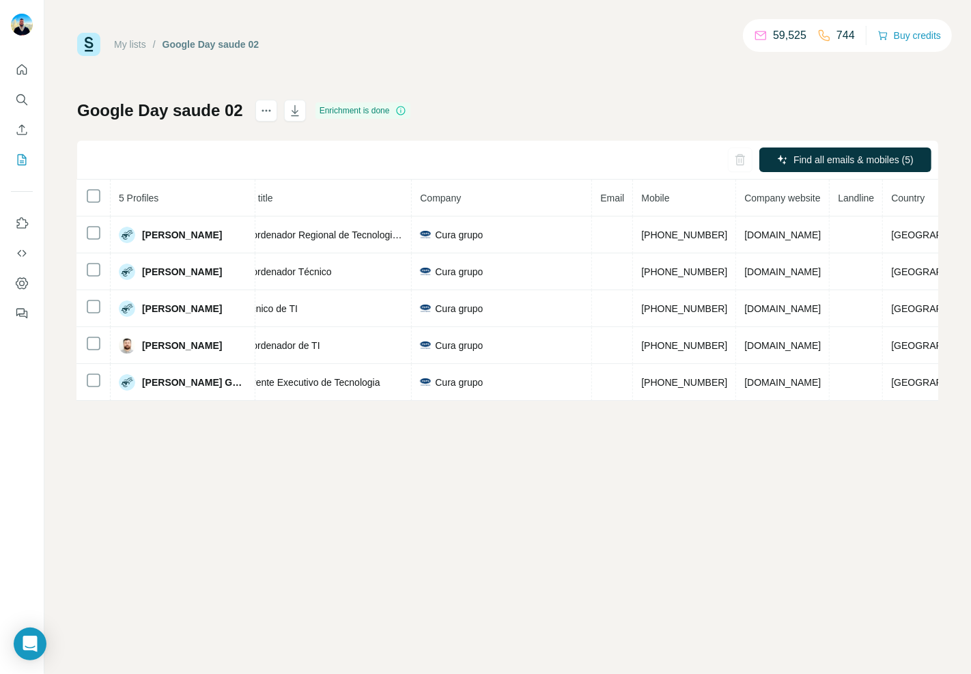
click at [501, 437] on div "My lists / Google Day saude 02 59,525 744 Buy credits Google Day saude 02 Enric…" at bounding box center [507, 337] width 926 height 674
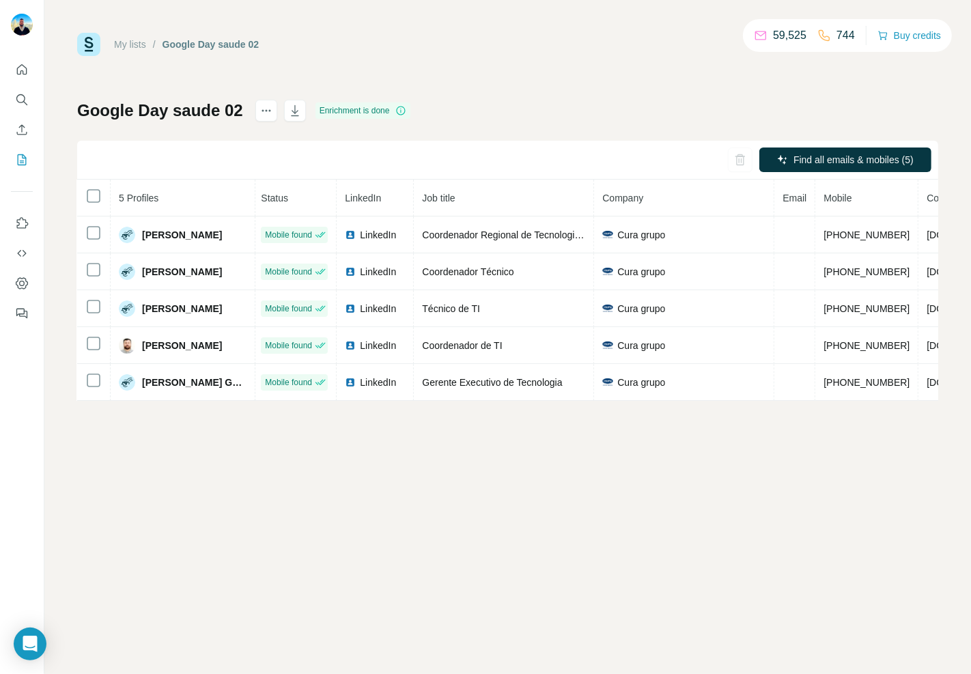
scroll to position [0, 0]
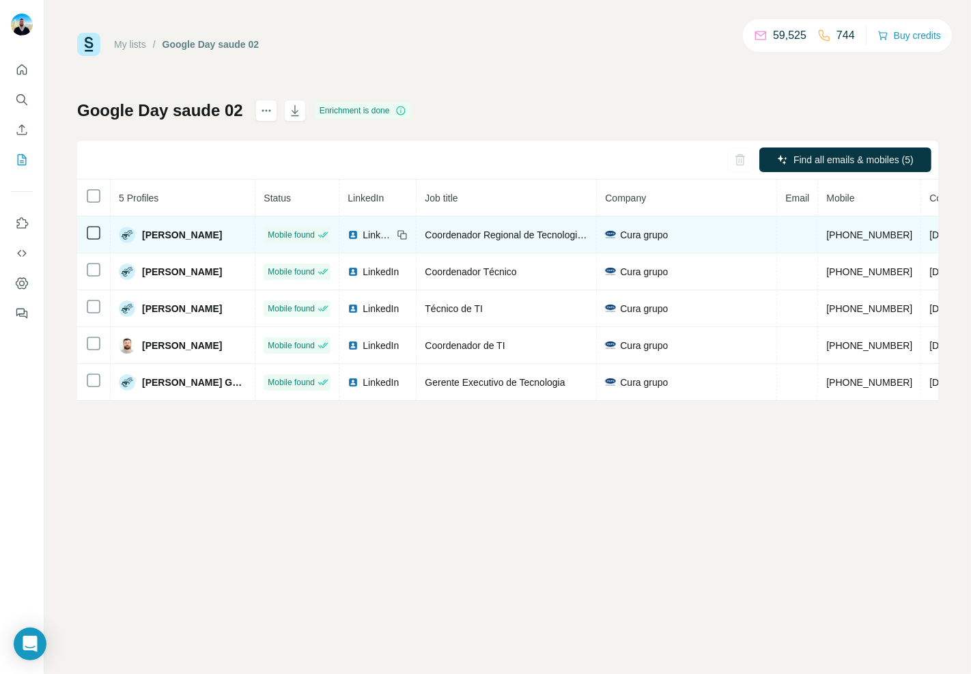
click at [160, 231] on span "[PERSON_NAME]" at bounding box center [182, 235] width 80 height 14
copy span "[PERSON_NAME]"
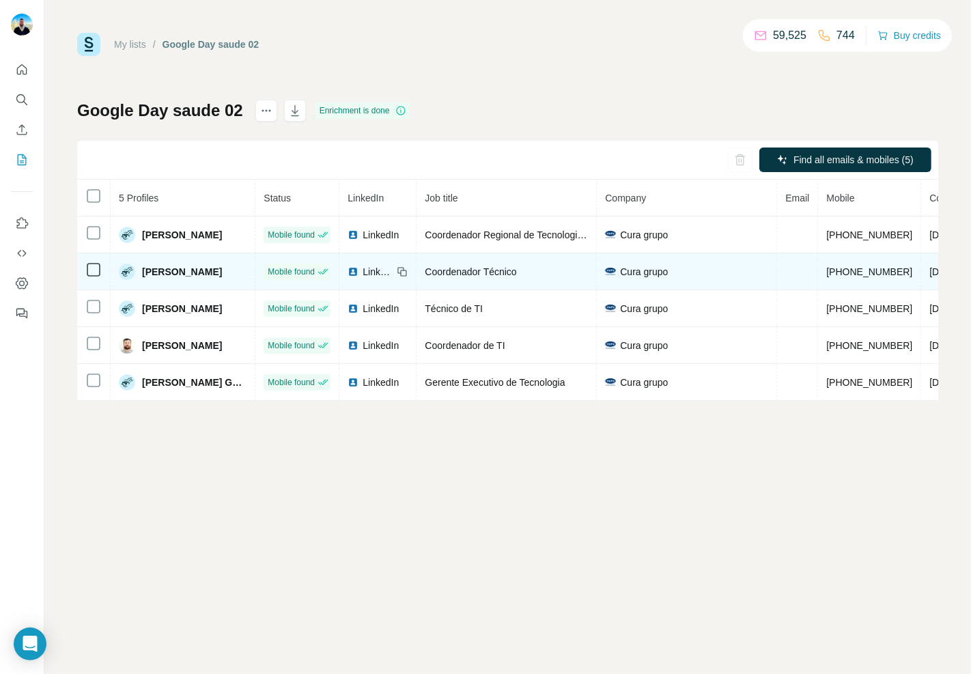
click at [186, 272] on span "[PERSON_NAME]" at bounding box center [182, 272] width 80 height 14
click at [185, 273] on span "[PERSON_NAME]" at bounding box center [182, 272] width 80 height 14
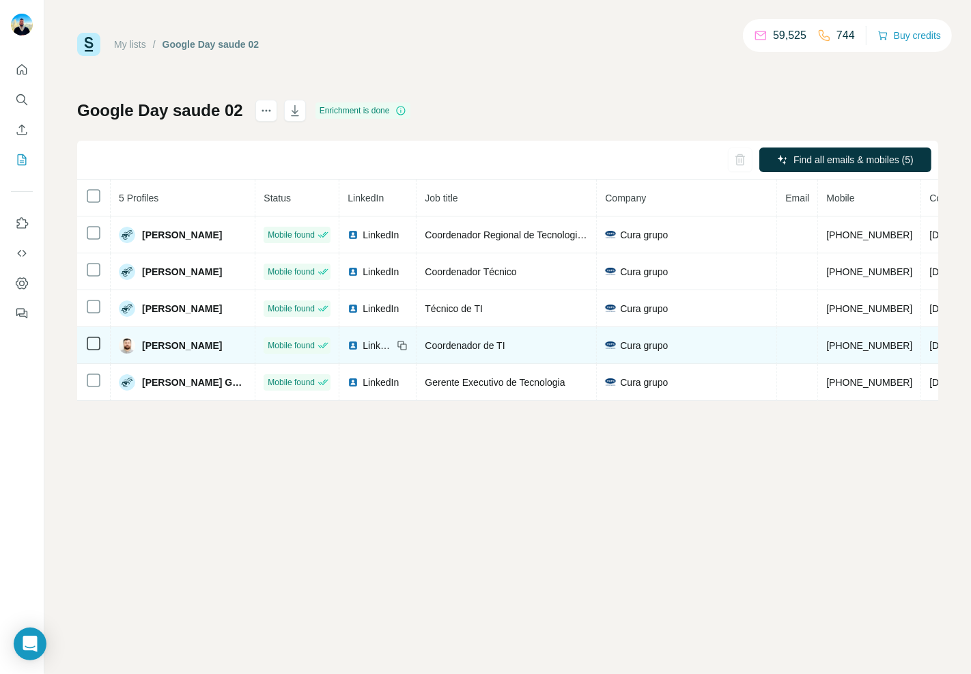
click at [172, 359] on td "[PERSON_NAME]" at bounding box center [183, 345] width 145 height 37
click at [173, 354] on div "[PERSON_NAME]" at bounding box center [170, 345] width 103 height 16
click at [176, 352] on span "[PERSON_NAME]" at bounding box center [182, 346] width 80 height 14
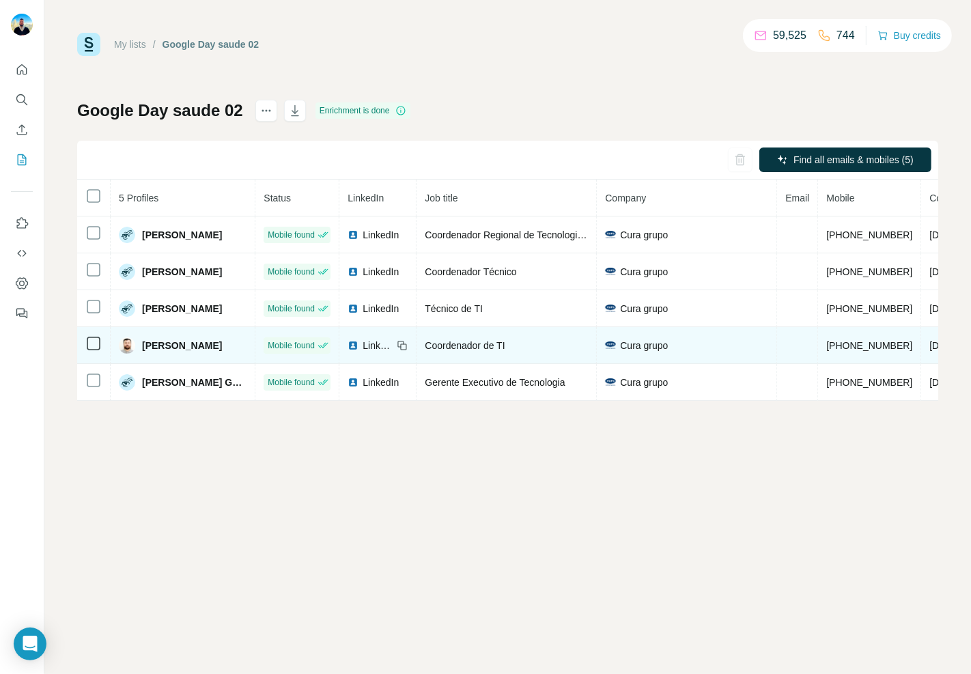
click at [176, 352] on span "[PERSON_NAME]" at bounding box center [182, 346] width 80 height 14
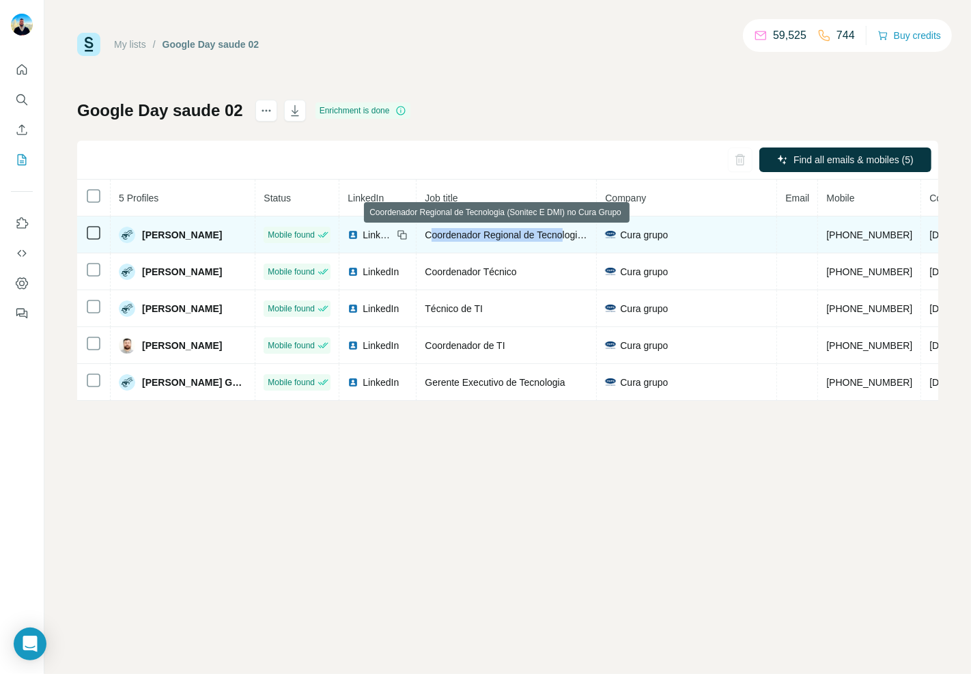
drag, startPoint x: 426, startPoint y: 237, endPoint x: 563, endPoint y: 237, distance: 137.2
click at [563, 237] on span "Coordenador Regional de Tecnologia (Sonitec E DMI) no Cura Grupo" at bounding box center [572, 234] width 294 height 11
click at [549, 237] on span "Coordenador Regional de Tecnologia (Sonitec E DMI) no Cura Grupo" at bounding box center [572, 234] width 294 height 11
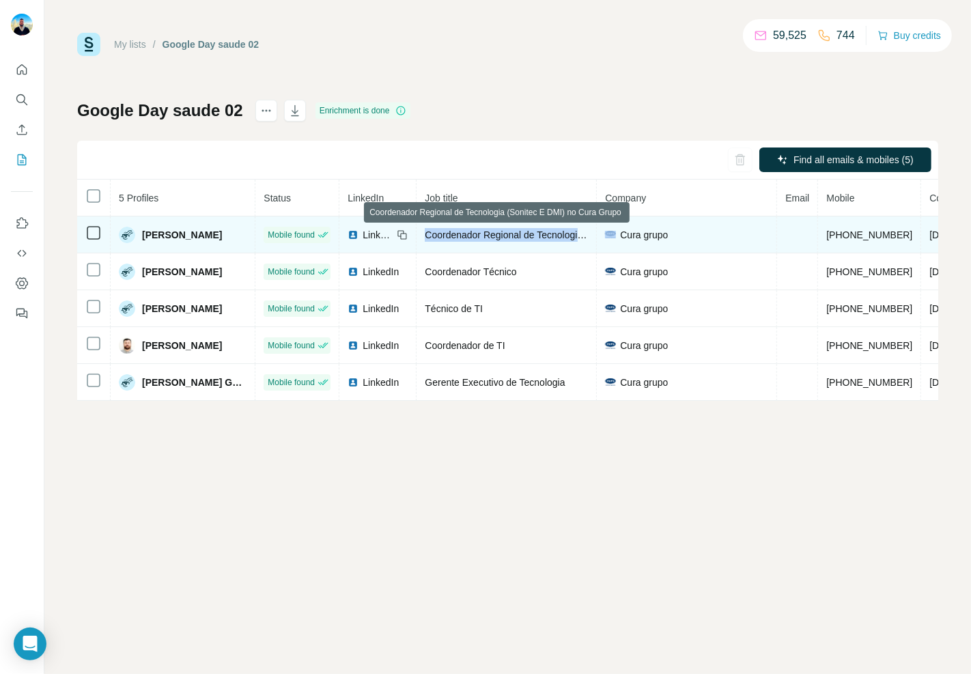
click at [549, 237] on span "Coordenador Regional de Tecnologia (Sonitec E DMI) no Cura Grupo" at bounding box center [572, 234] width 294 height 11
copy span "Coordenador Regional de Tecnologia (Sonitec E DMI) no Cura Grupo"
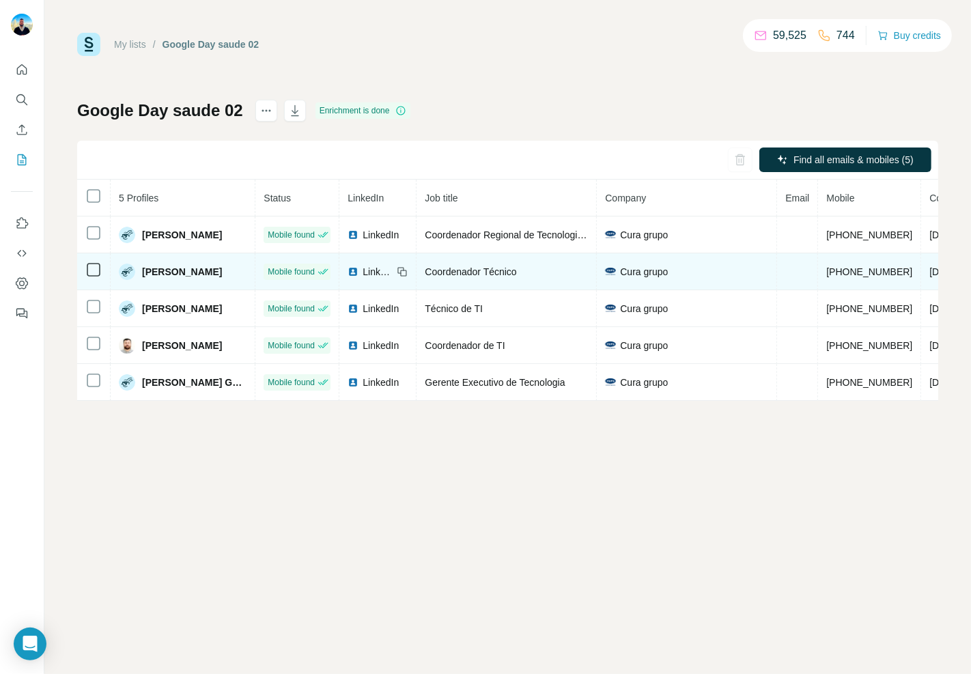
click at [470, 276] on span "Coordenador Técnico" at bounding box center [470, 271] width 91 height 11
copy span "Coordenador Técnico"
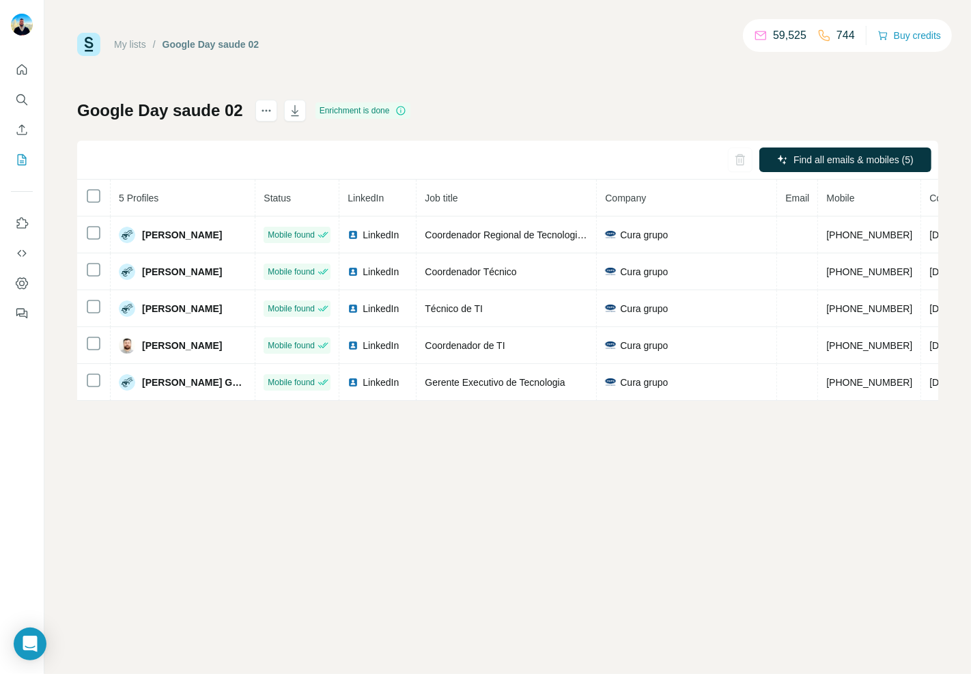
click at [434, 423] on div "My lists / Google Day saude 02 59,525 744 Buy credits Google Day saude 02 Enric…" at bounding box center [507, 337] width 926 height 674
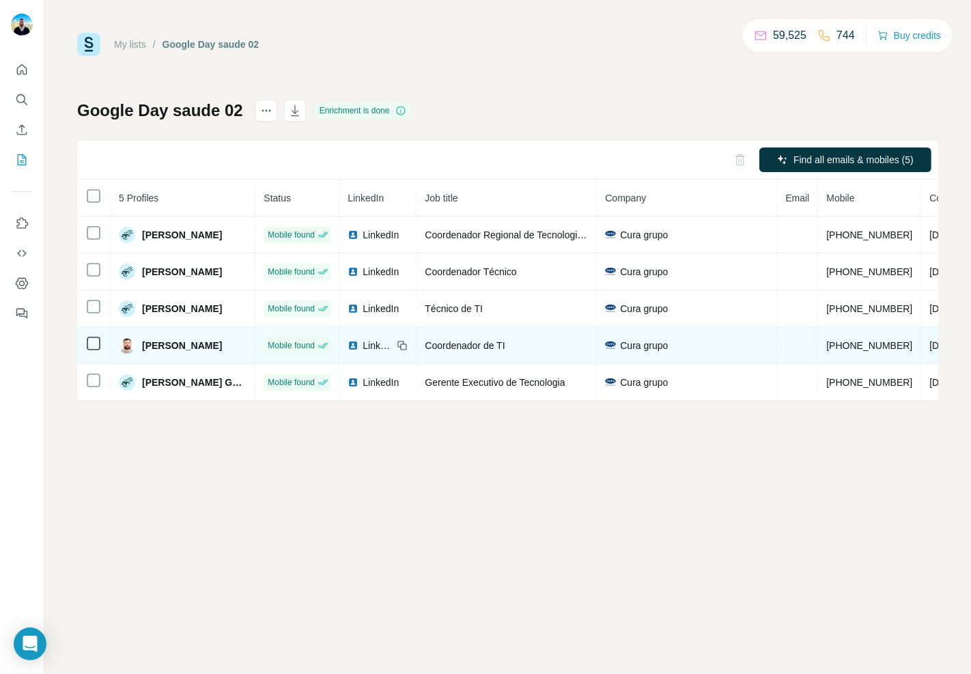
click at [468, 350] on span "Coordenador de TI" at bounding box center [465, 345] width 80 height 11
copy span "Coordenador de TI"
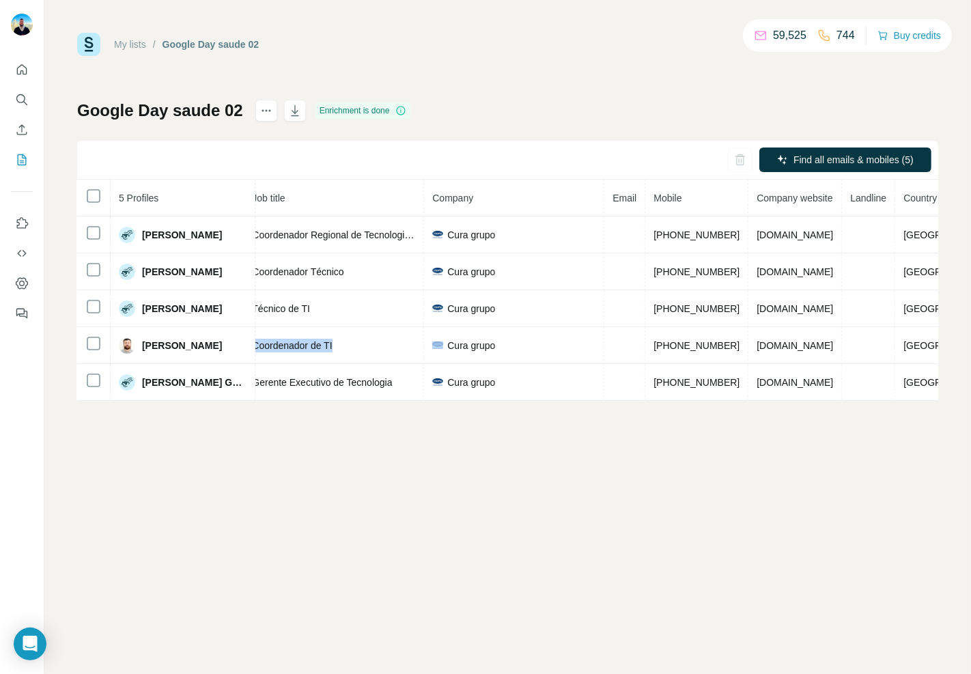
scroll to position [0, 185]
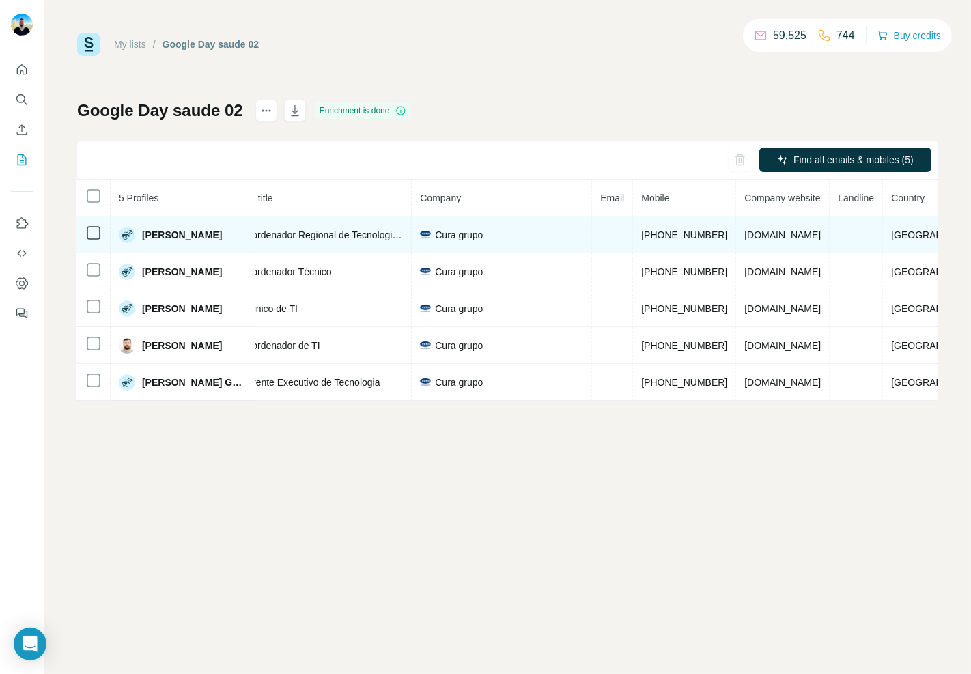
click at [677, 233] on span "[PHONE_NUMBER]" at bounding box center [684, 234] width 86 height 11
copy span "[PHONE_NUMBER]"
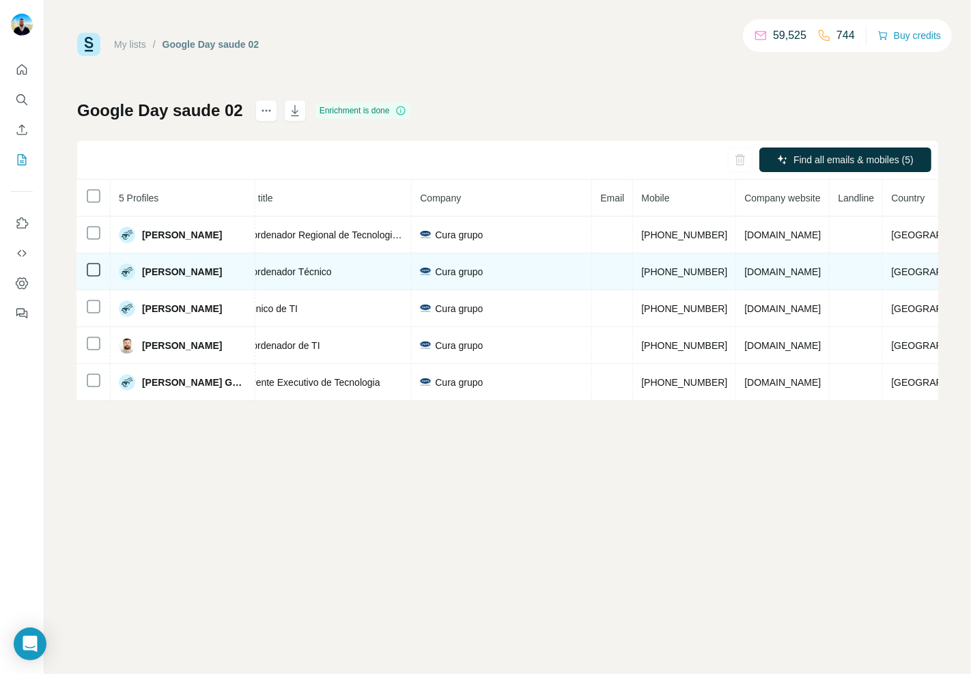
click at [651, 270] on span "[PHONE_NUMBER]" at bounding box center [684, 271] width 86 height 11
copy span "[PHONE_NUMBER]"
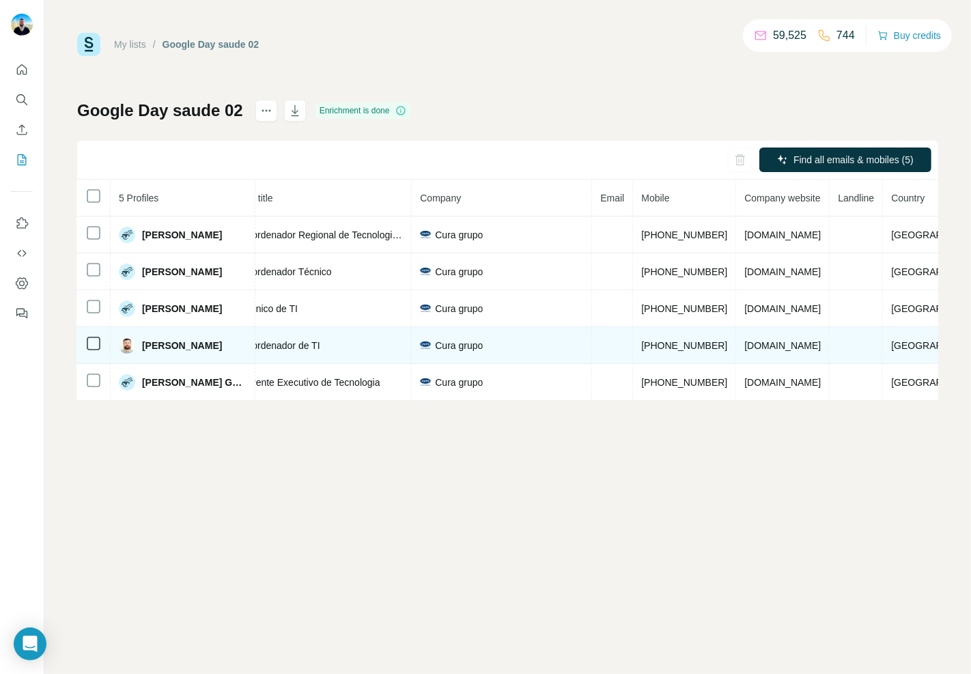
click at [675, 358] on td "[PHONE_NUMBER]" at bounding box center [684, 345] width 103 height 37
click at [675, 351] on span "[PHONE_NUMBER]" at bounding box center [684, 345] width 86 height 11
copy span "[PHONE_NUMBER]"
